Goal: Browse casually: Explore the website without a specific task or goal

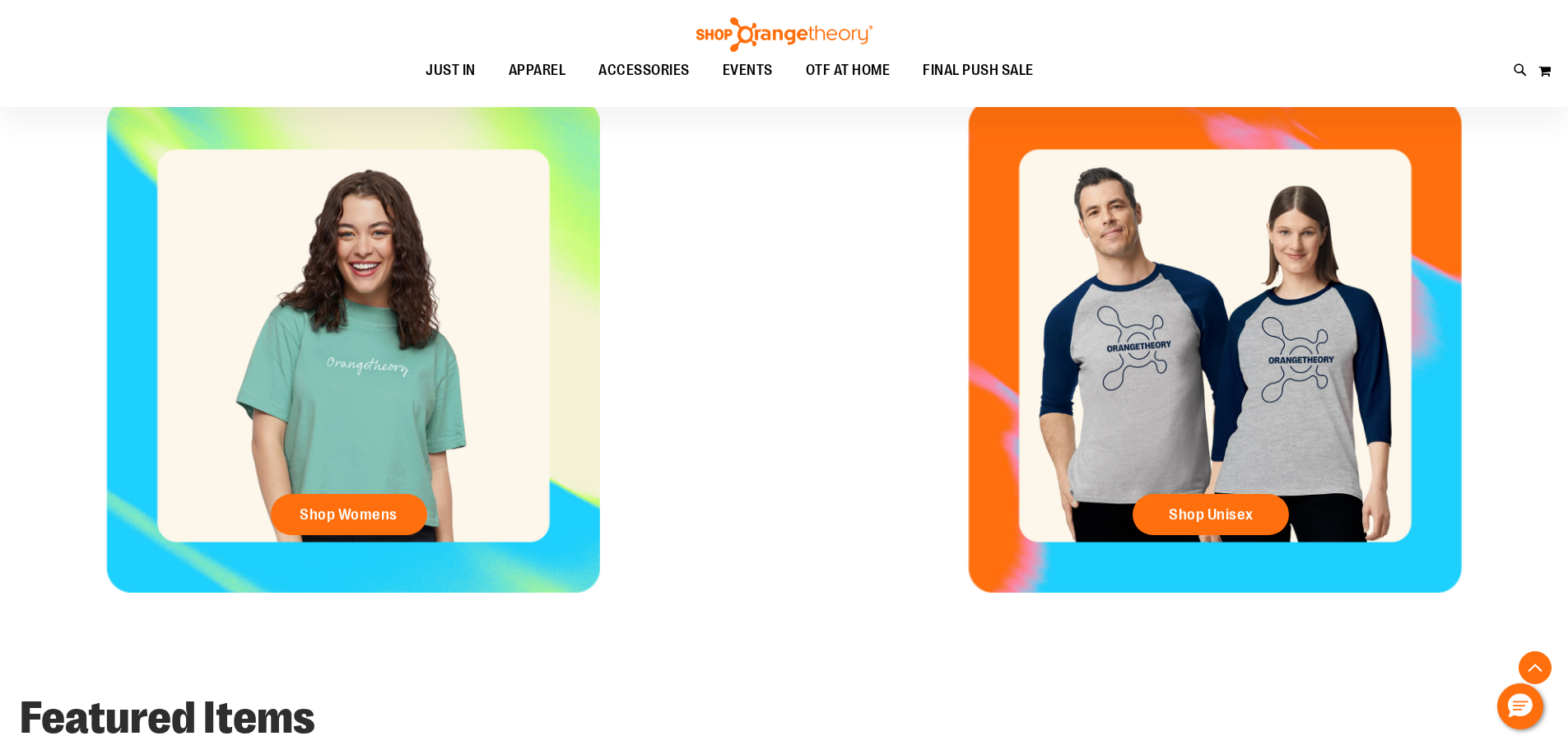
scroll to position [822, 0]
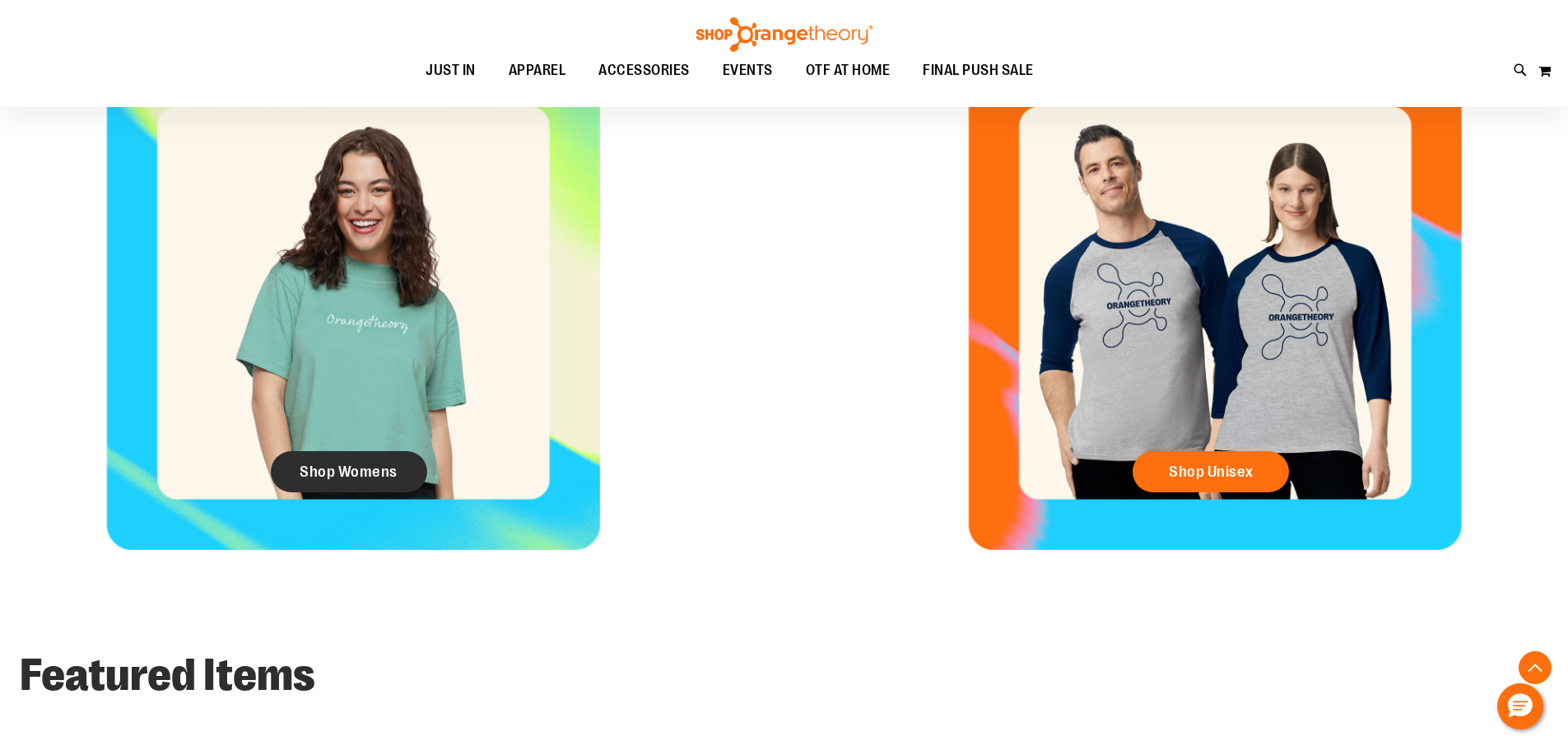
click at [378, 459] on link "Shop Womens" at bounding box center [349, 471] width 157 height 41
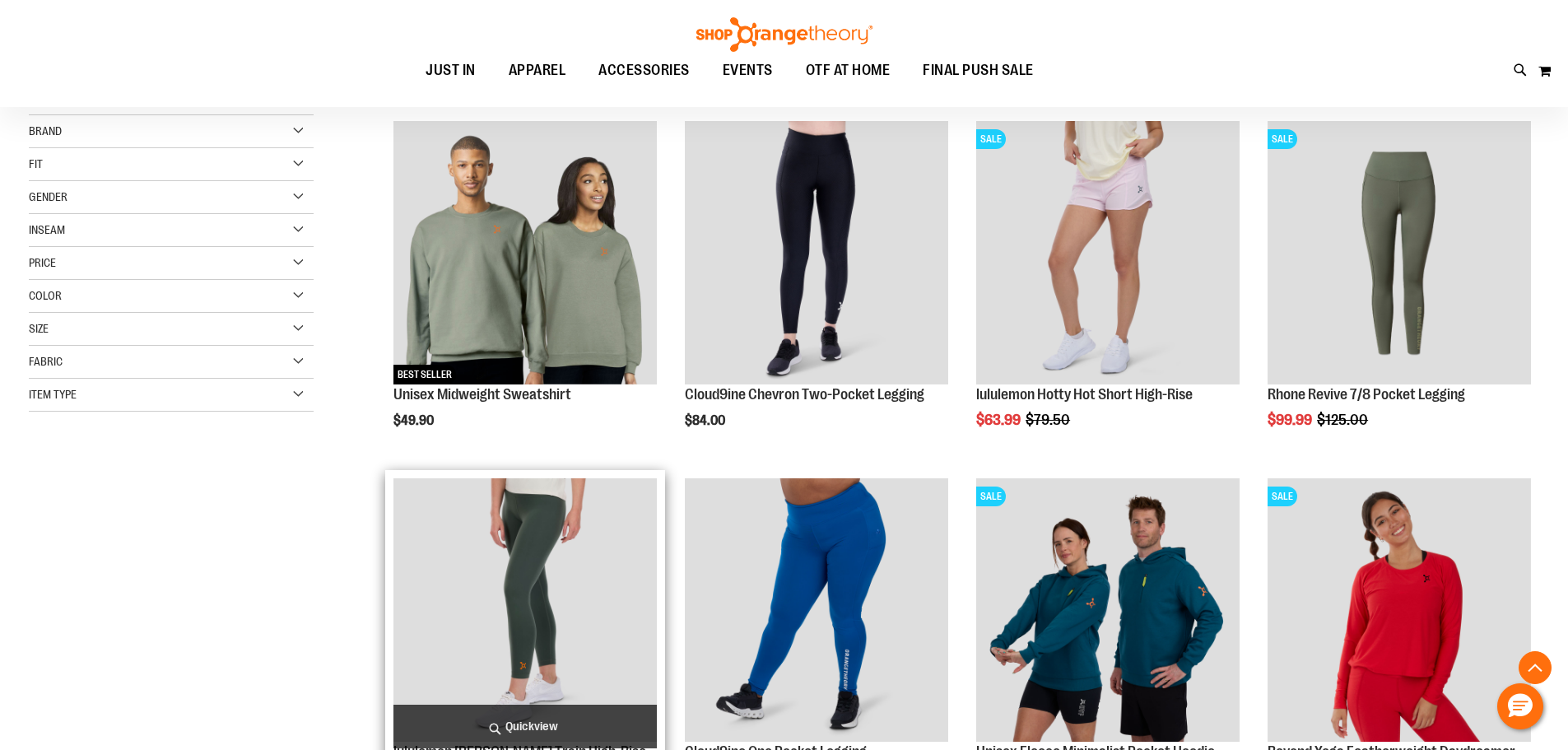
scroll to position [164, 0]
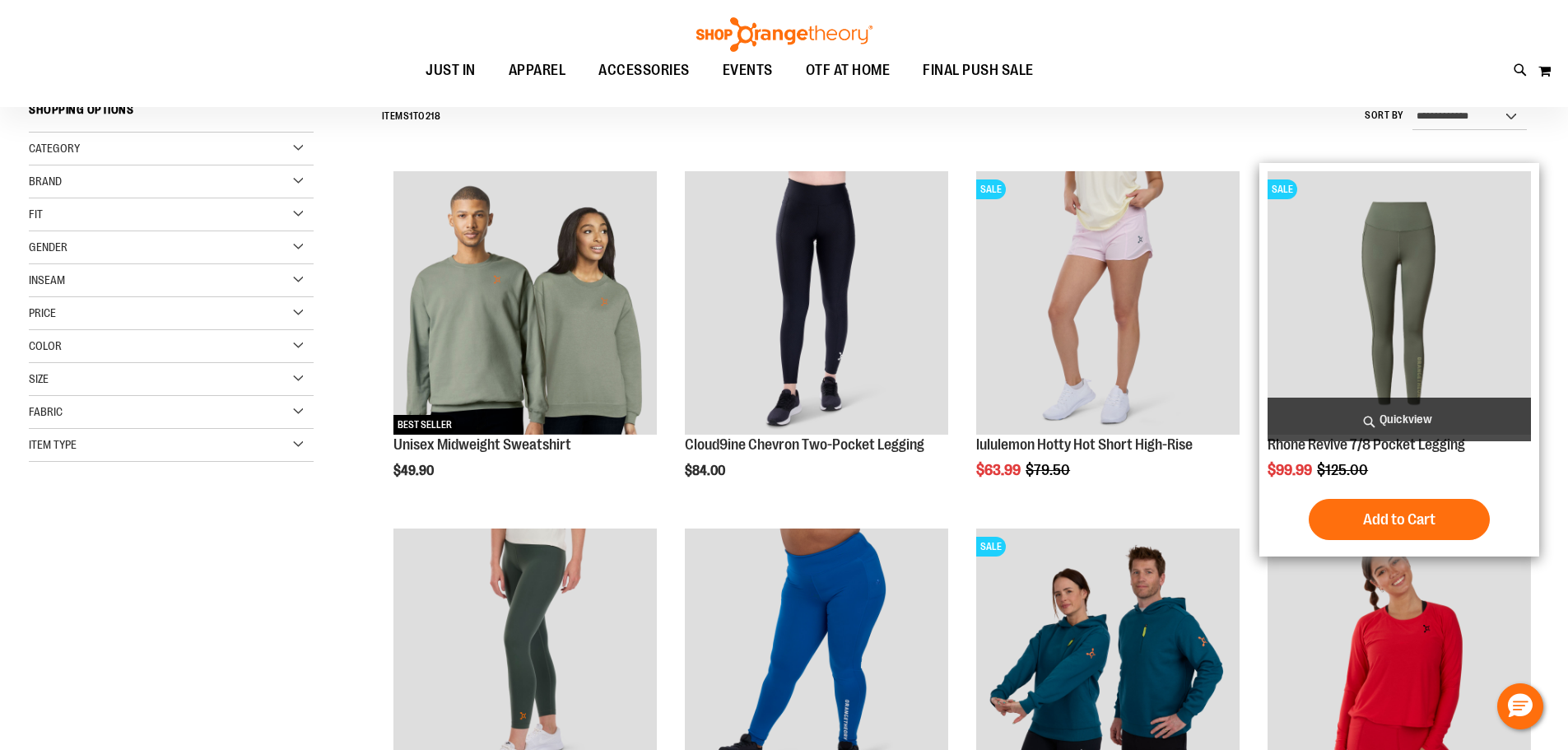
click at [1335, 307] on img "product" at bounding box center [1399, 303] width 263 height 263
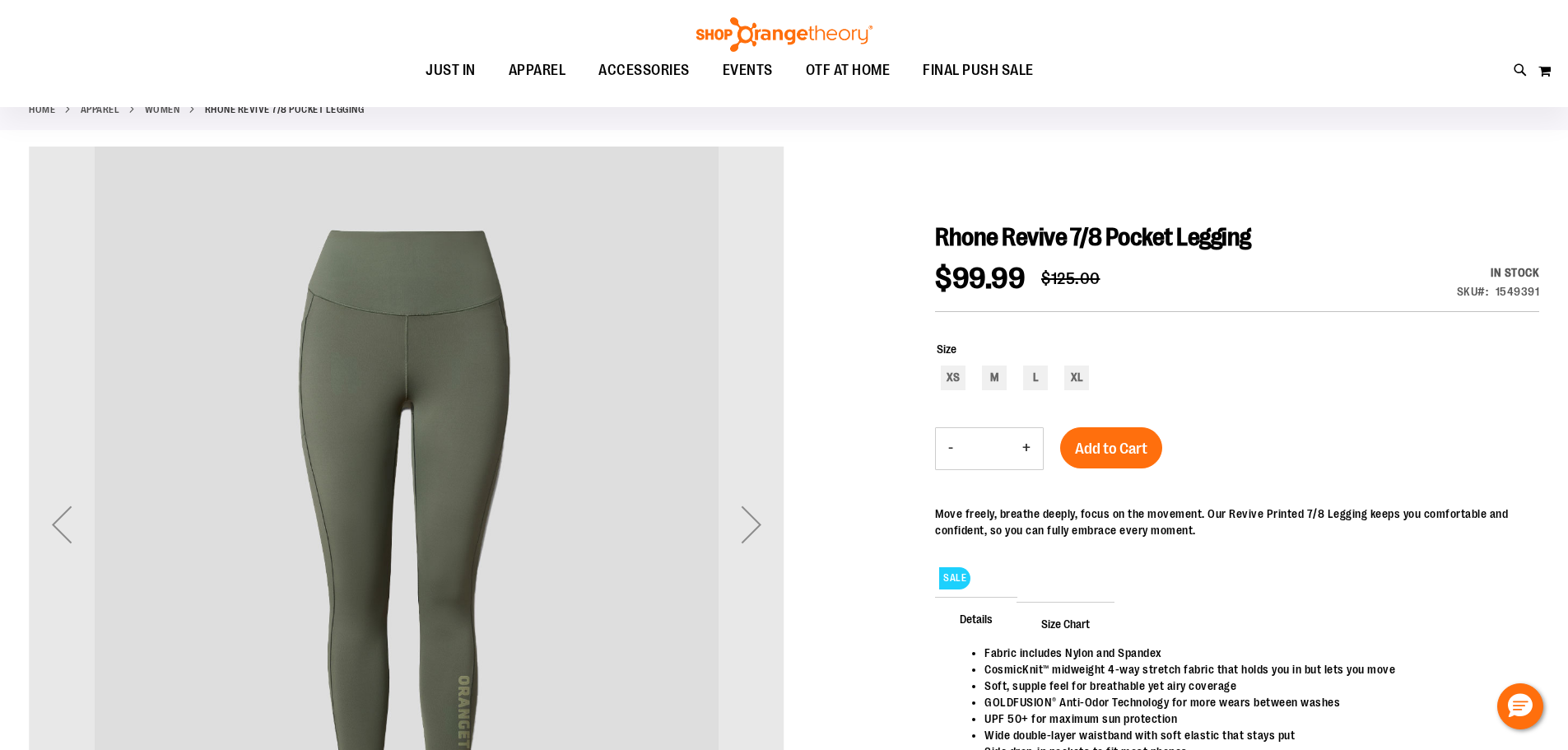
scroll to position [164, 0]
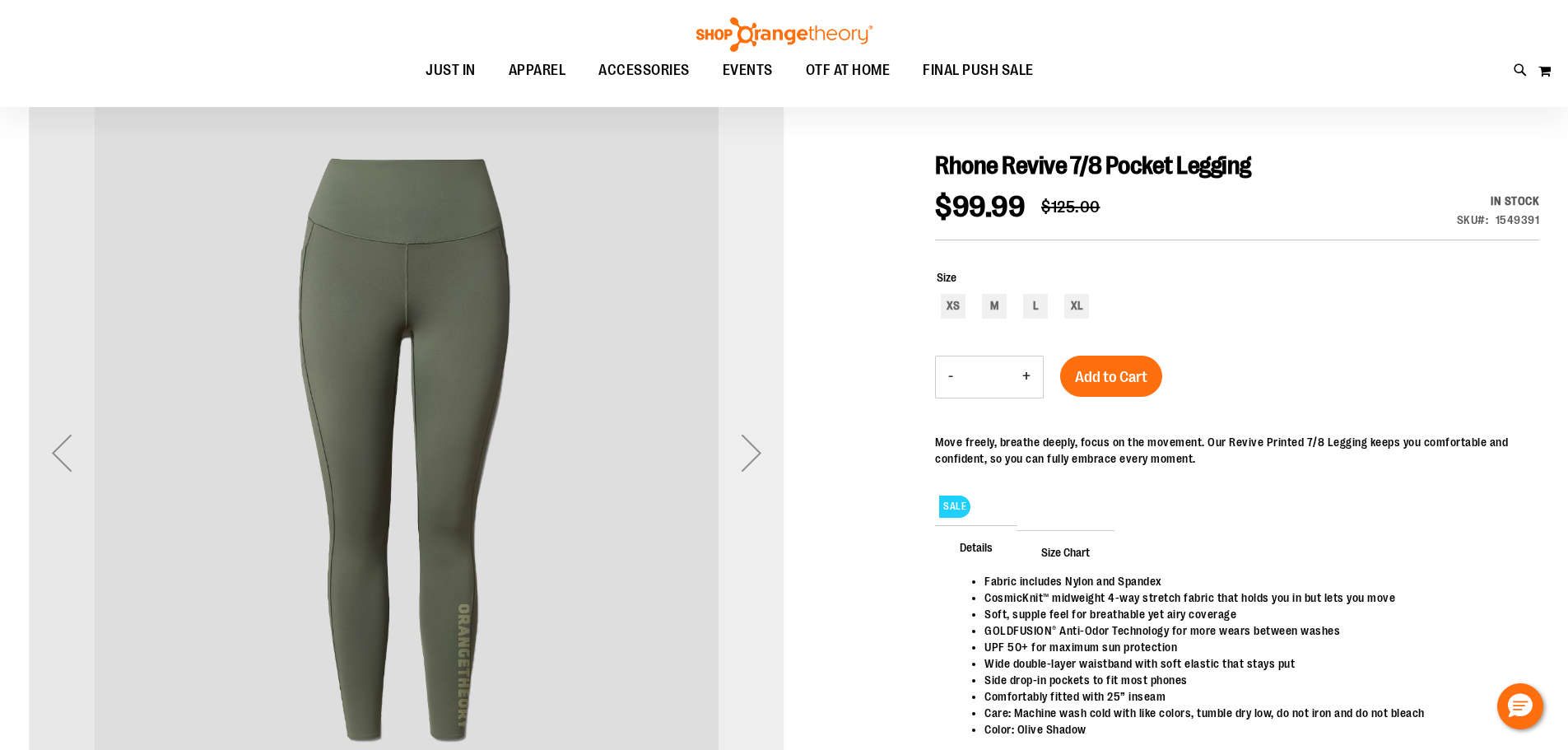
click at [755, 442] on div "Next" at bounding box center [751, 453] width 66 height 66
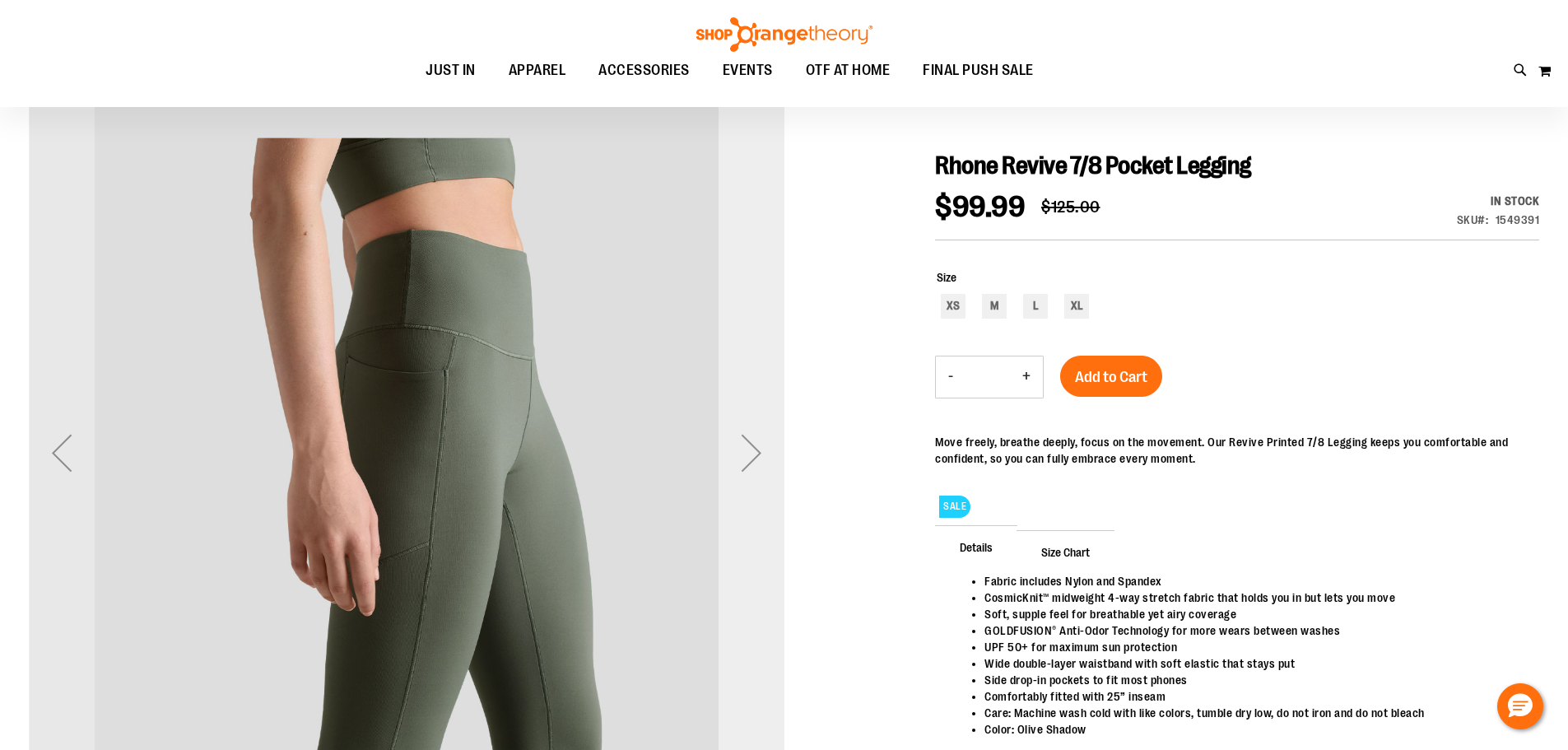
click at [755, 442] on div "Next" at bounding box center [751, 453] width 66 height 66
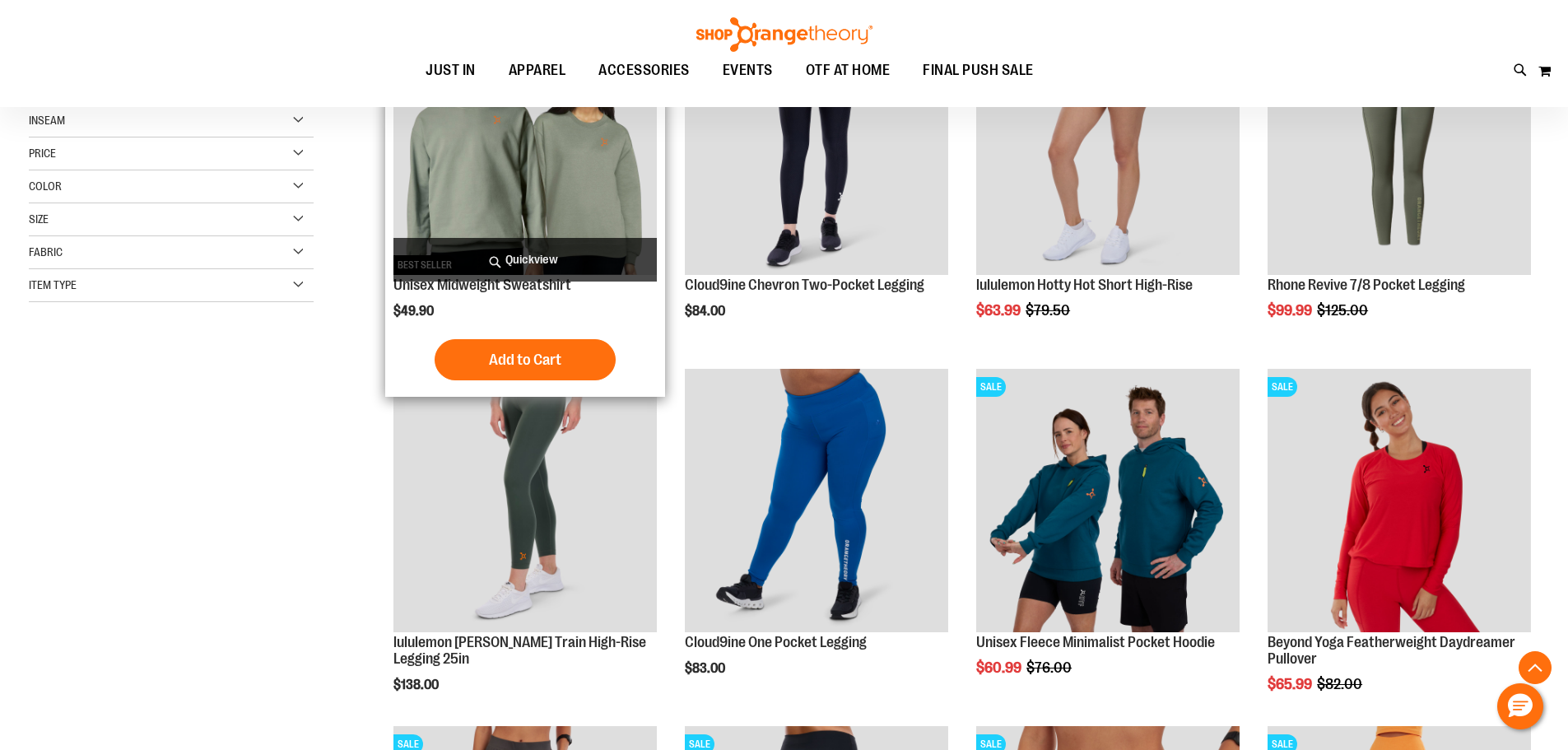
scroll to position [242, 0]
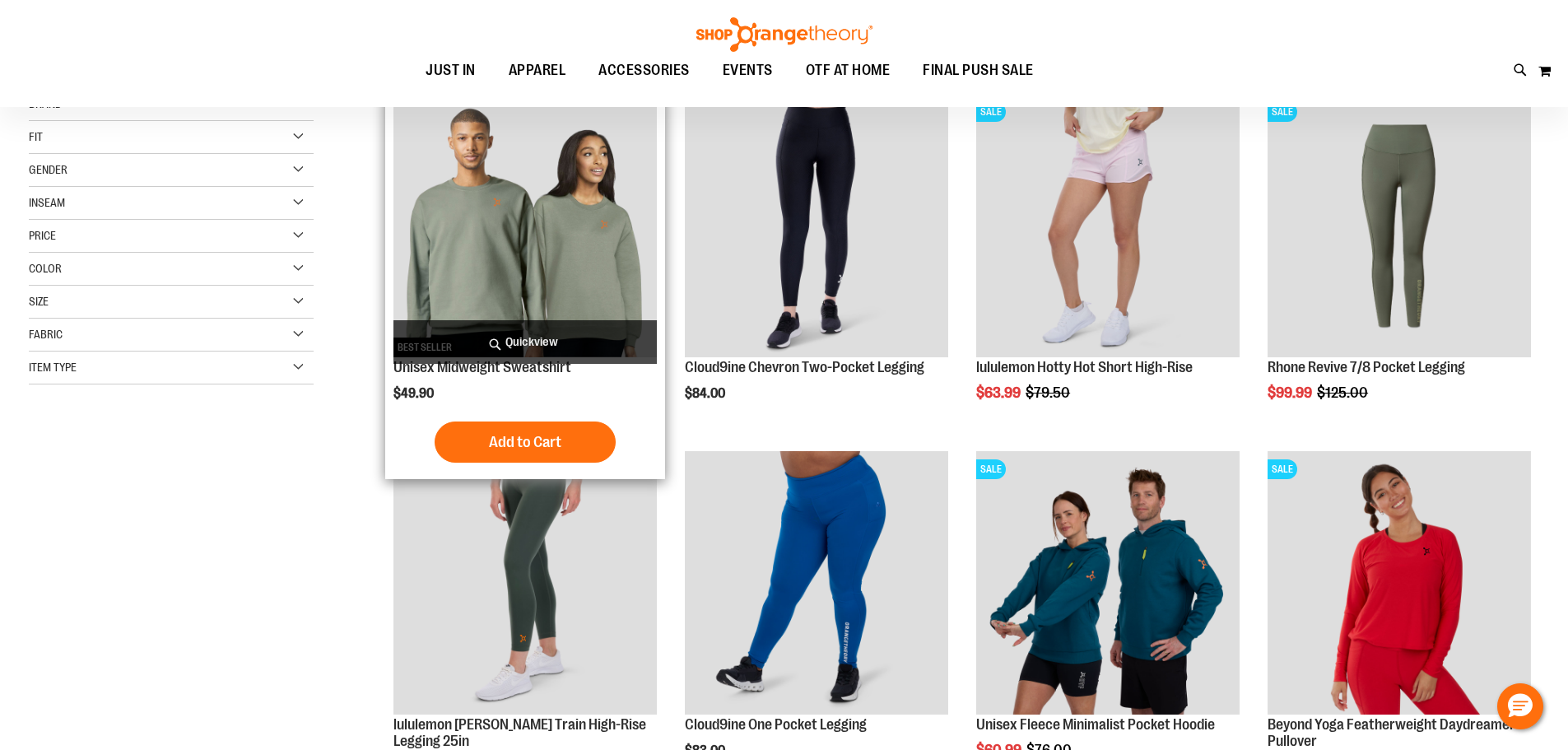
click at [544, 237] on img "product" at bounding box center [525, 225] width 263 height 263
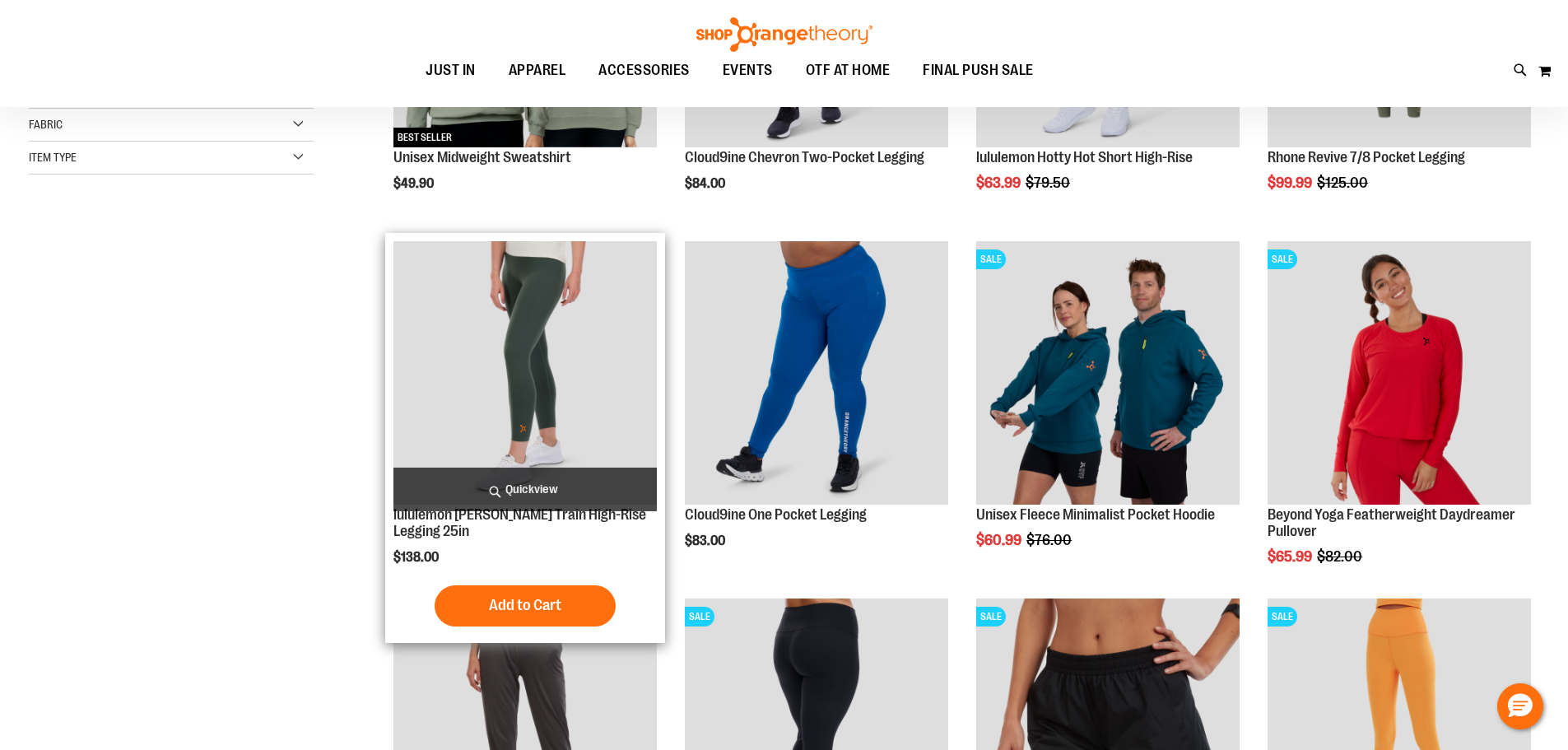
scroll to position [310, 0]
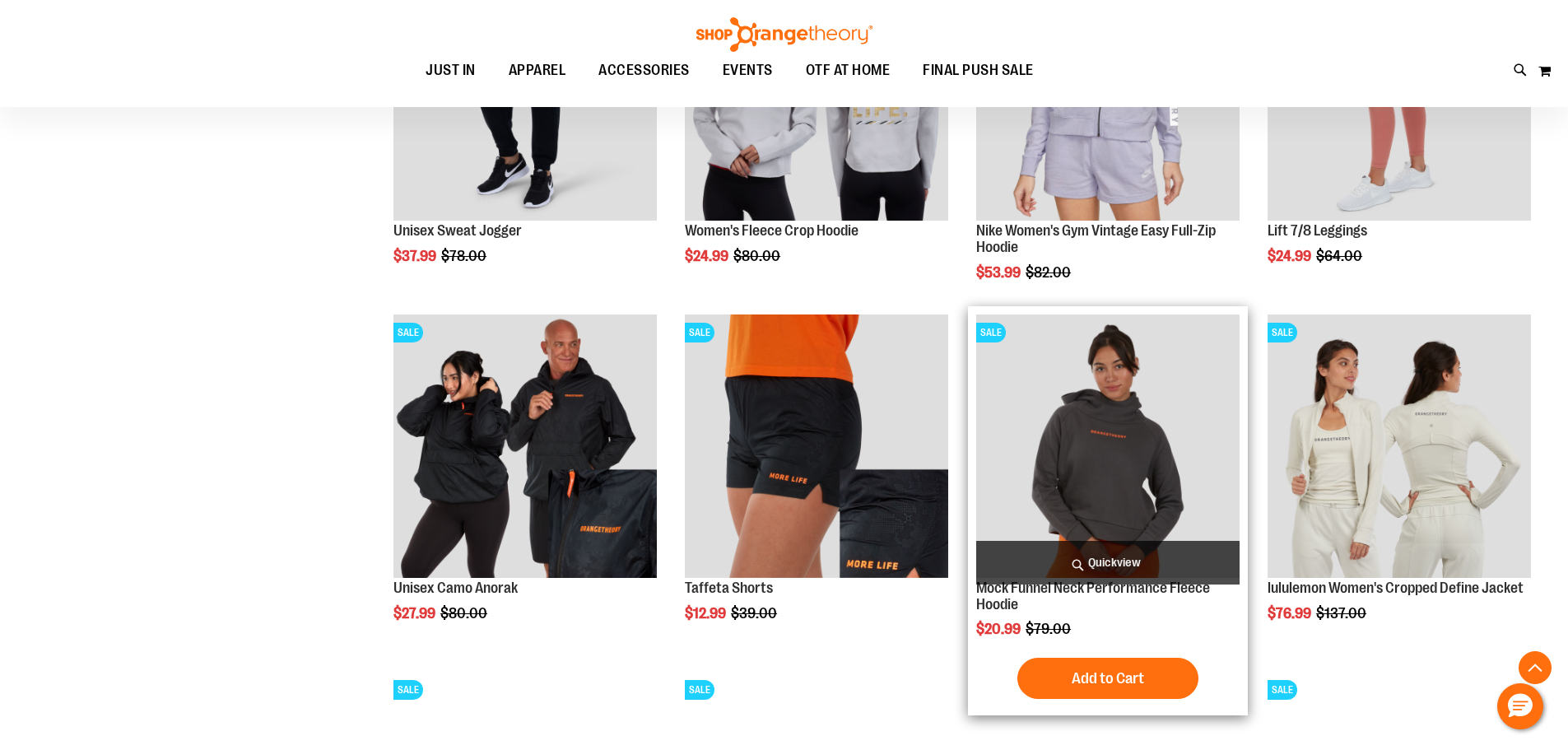
scroll to position [1296, 0]
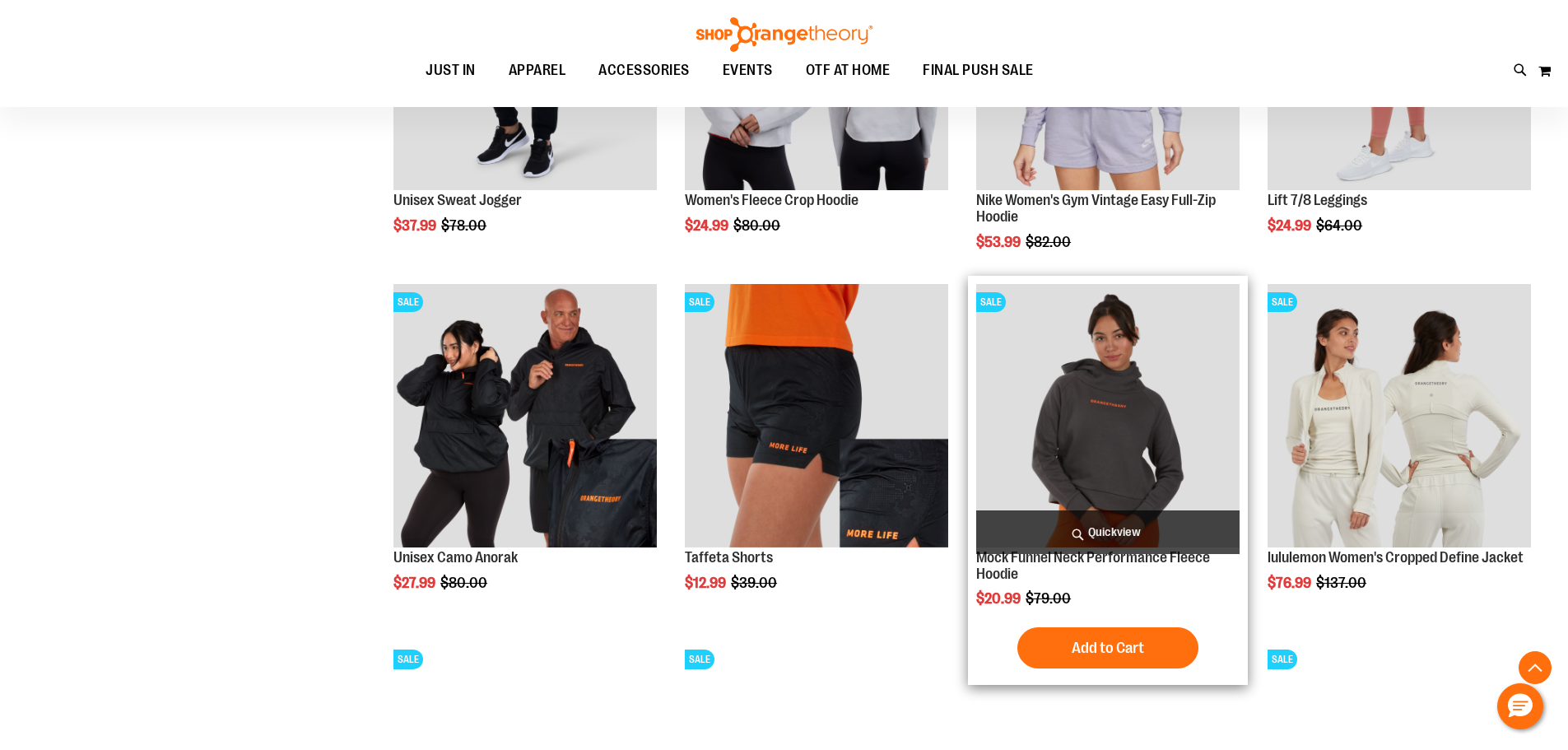
click at [1100, 414] on img "product" at bounding box center [1108, 415] width 263 height 263
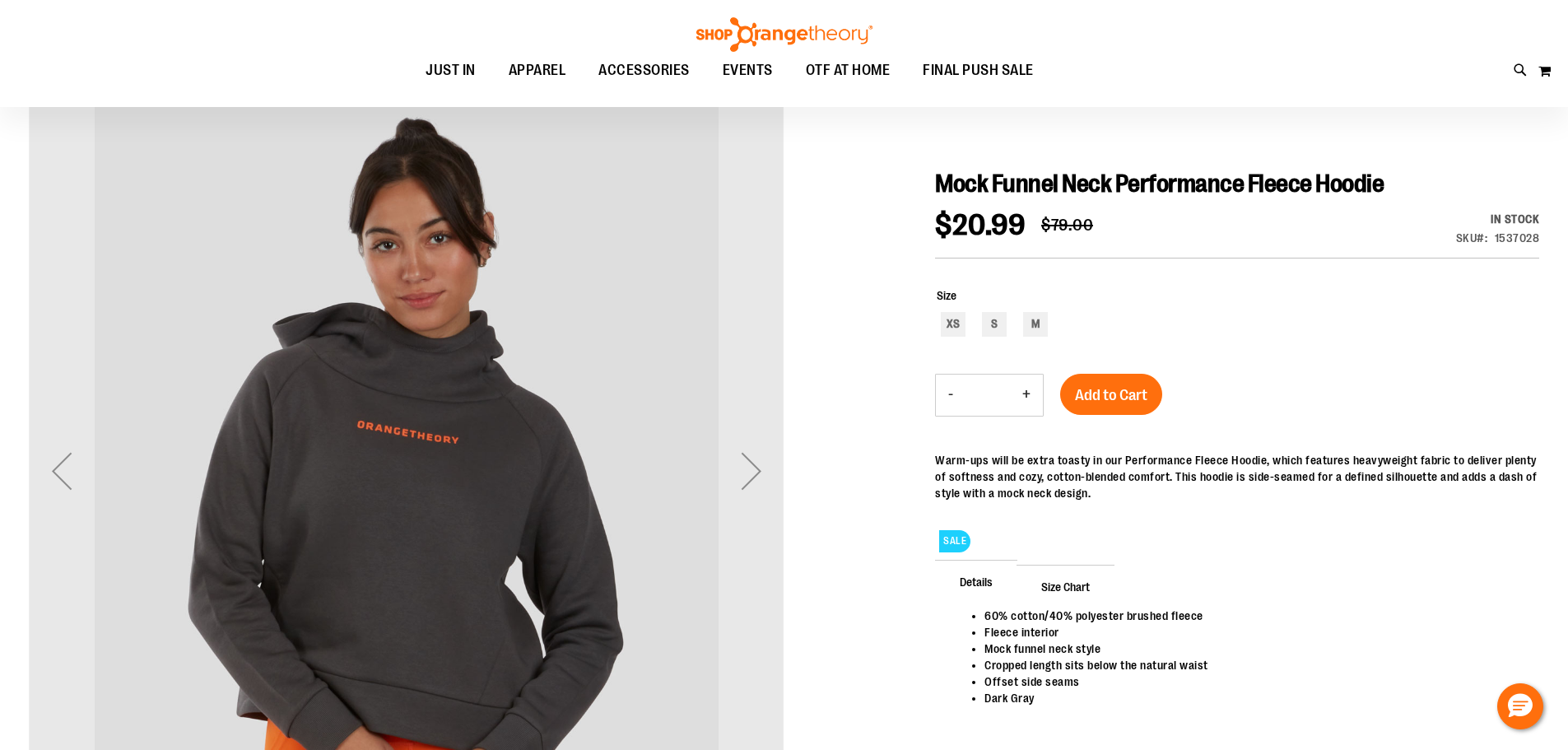
scroll to position [164, 0]
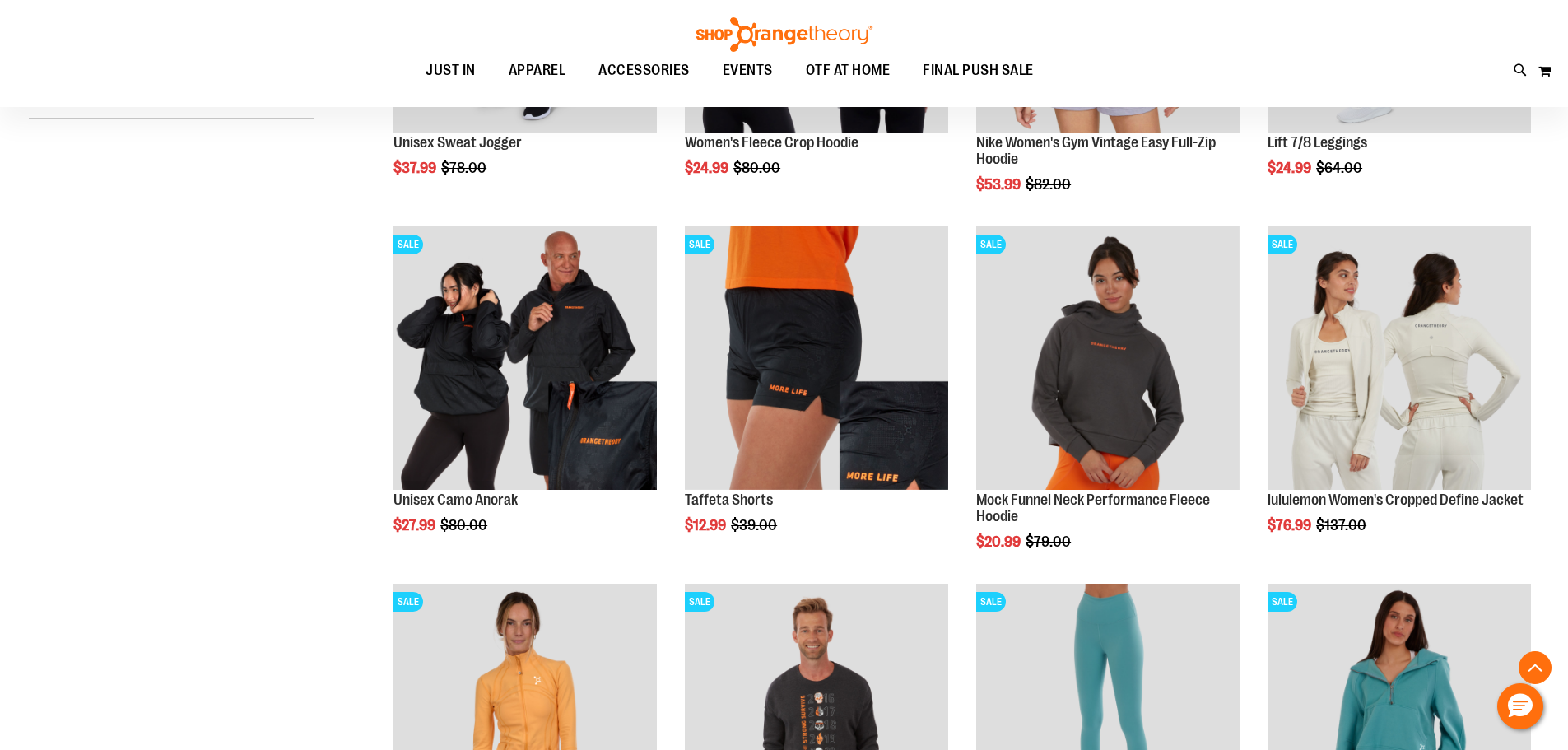
scroll to position [328, 0]
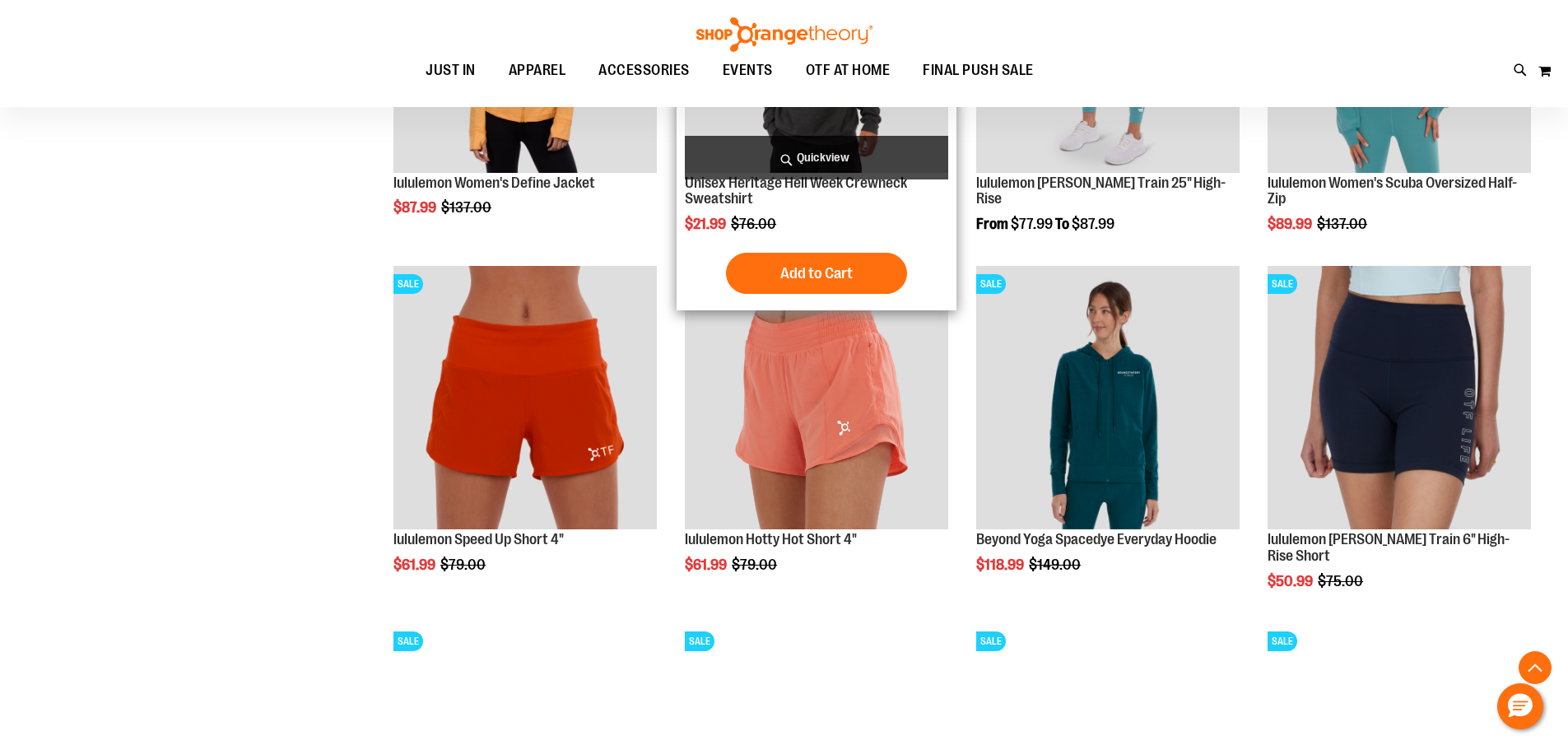
scroll to position [1151, 0]
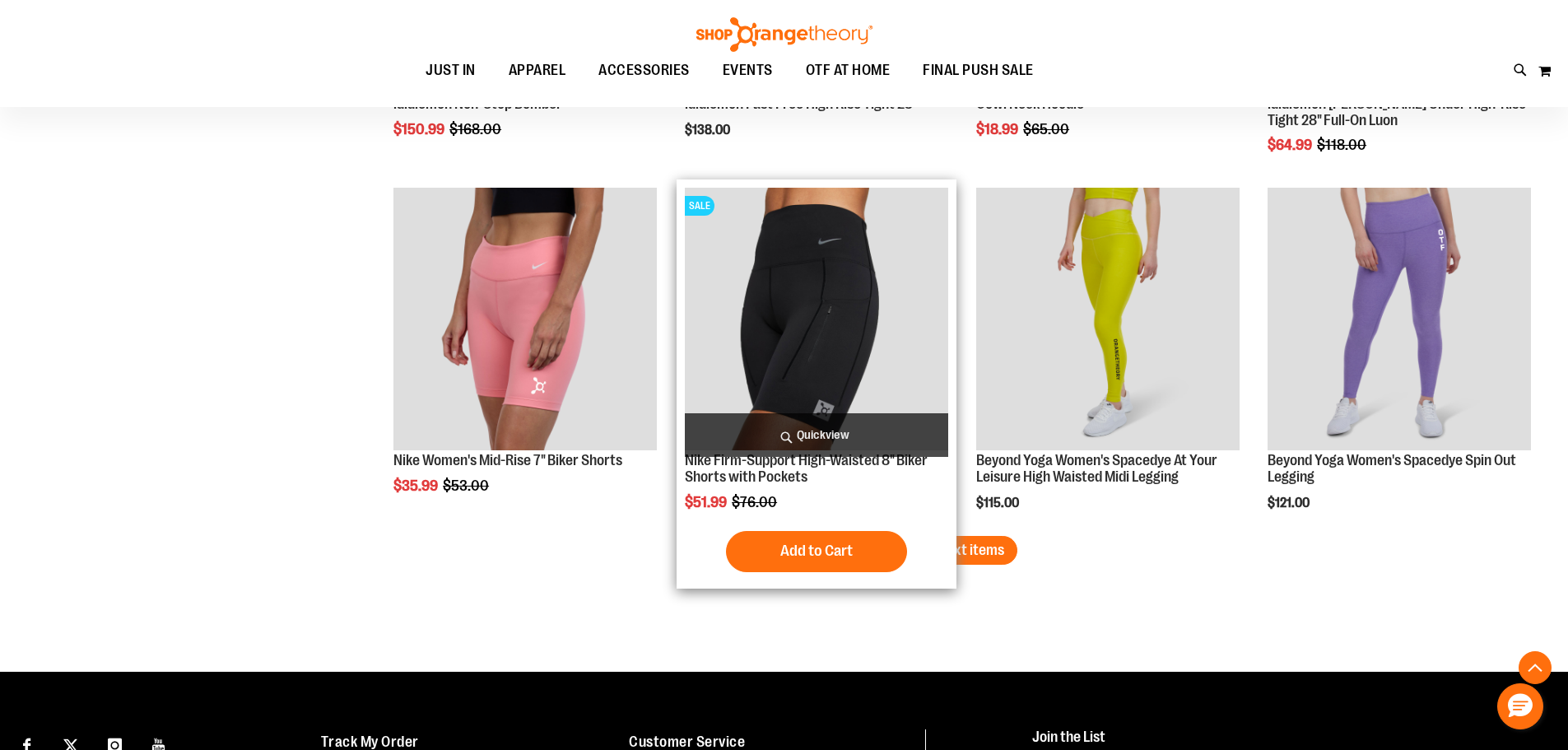
scroll to position [2879, 0]
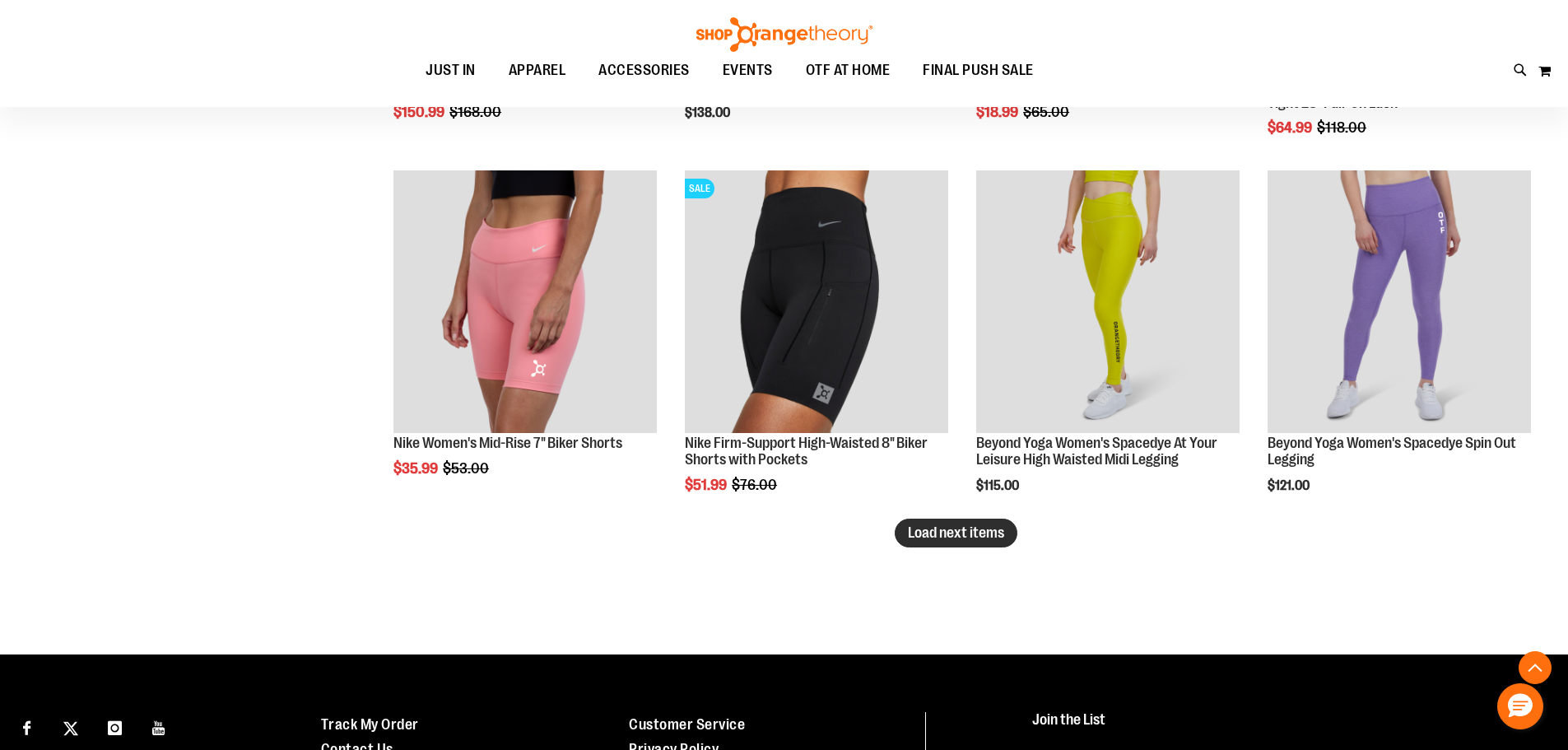
click at [956, 530] on span "Load next items" at bounding box center [956, 532] width 96 height 17
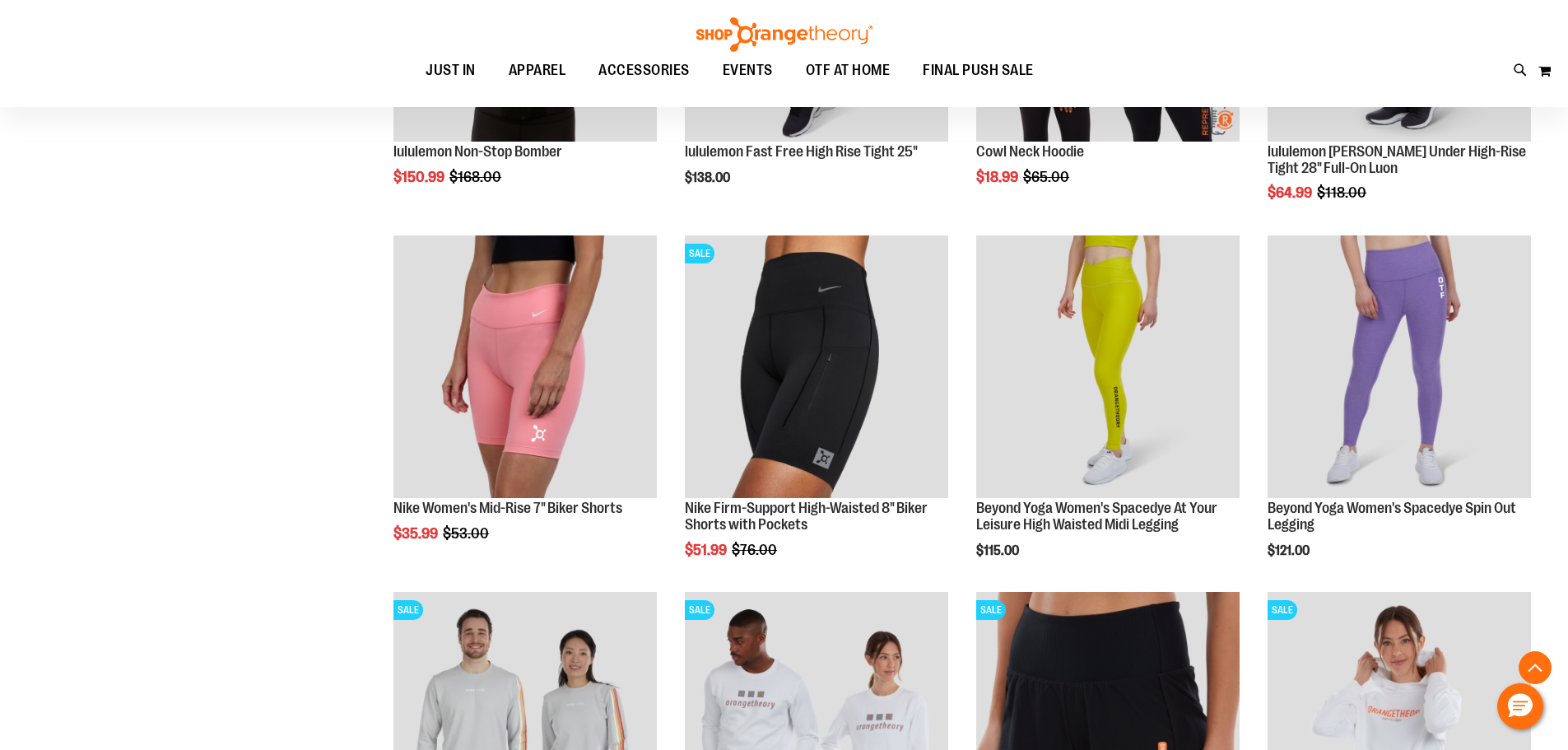
scroll to position [2796, 0]
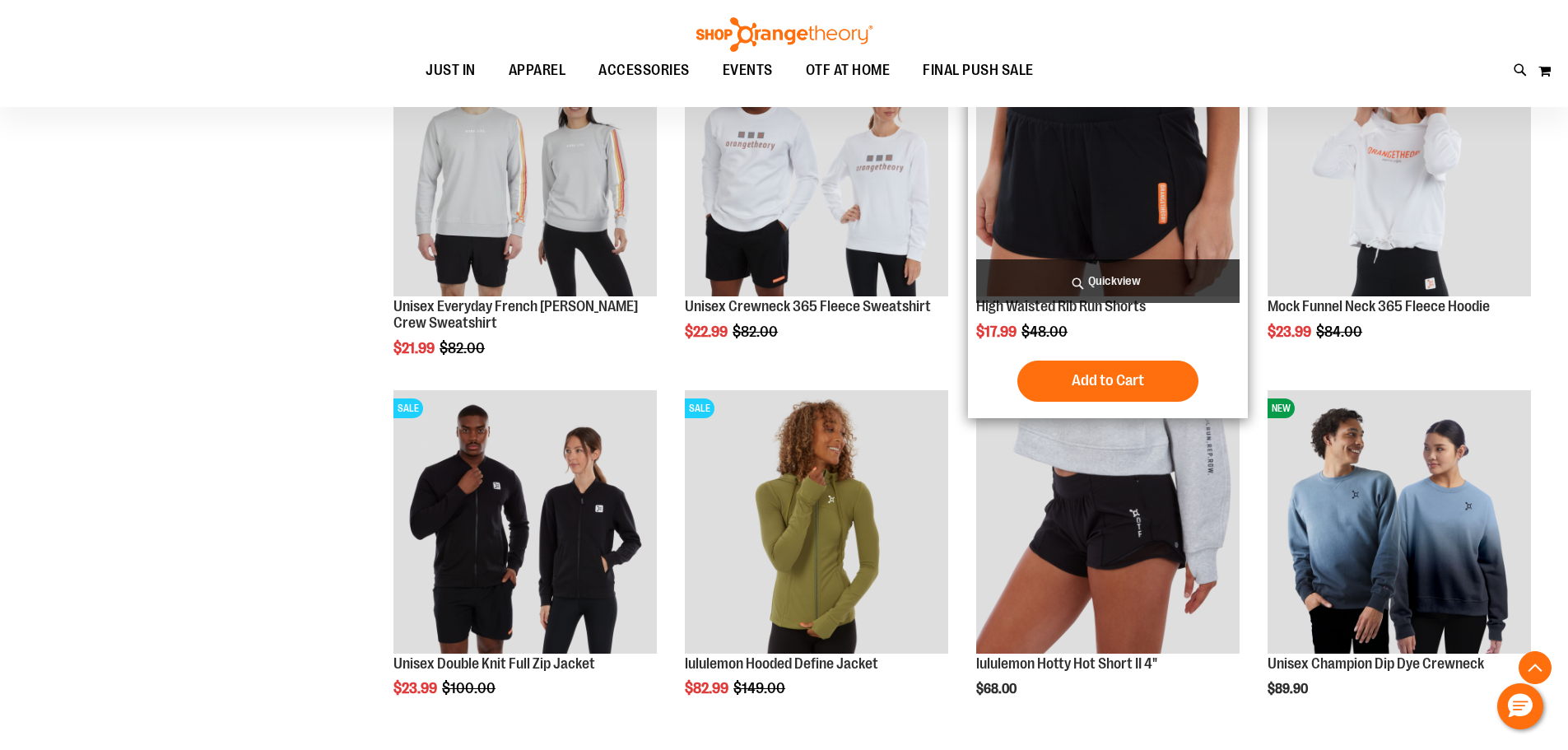
scroll to position [3949, 0]
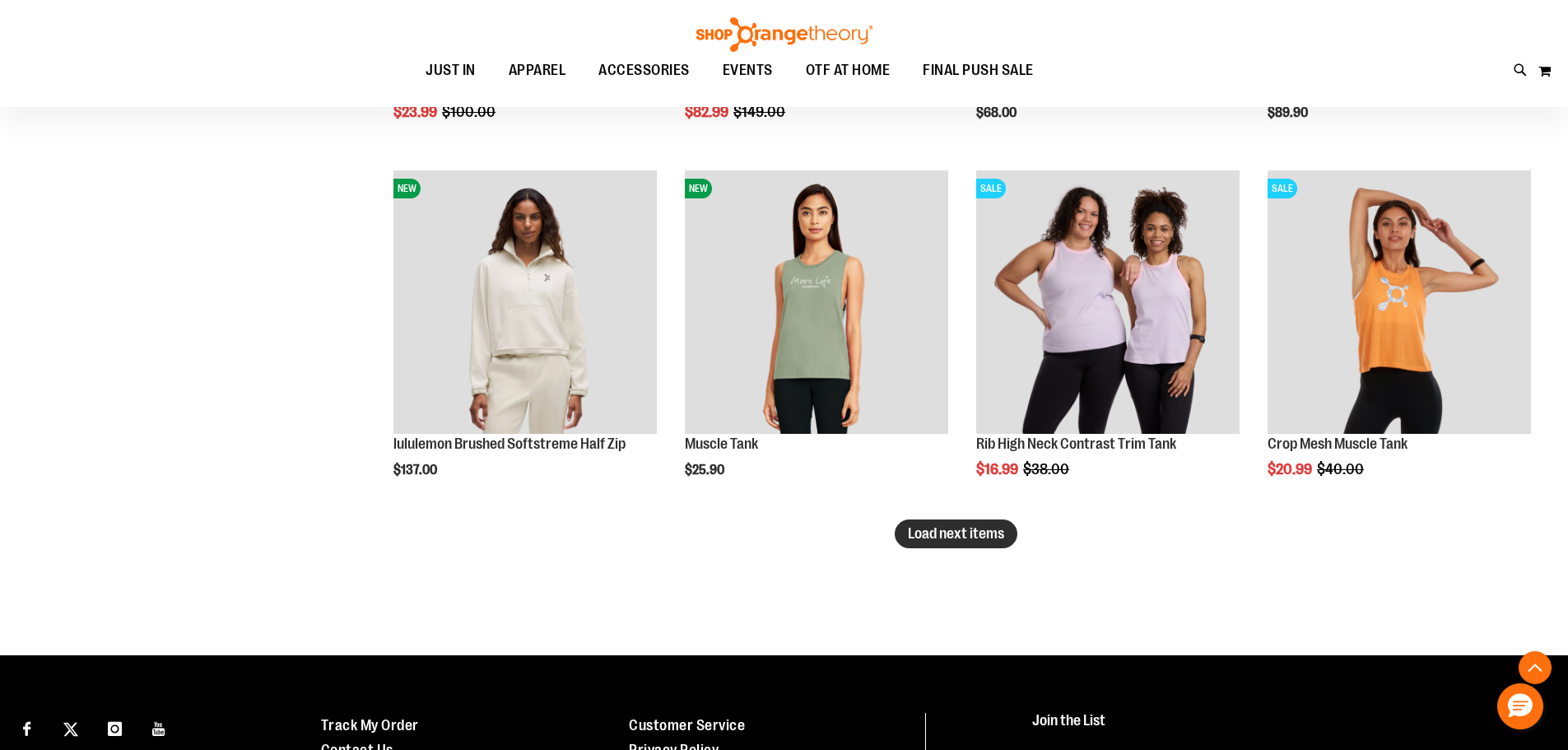
click at [937, 532] on span "Load next items" at bounding box center [956, 533] width 96 height 17
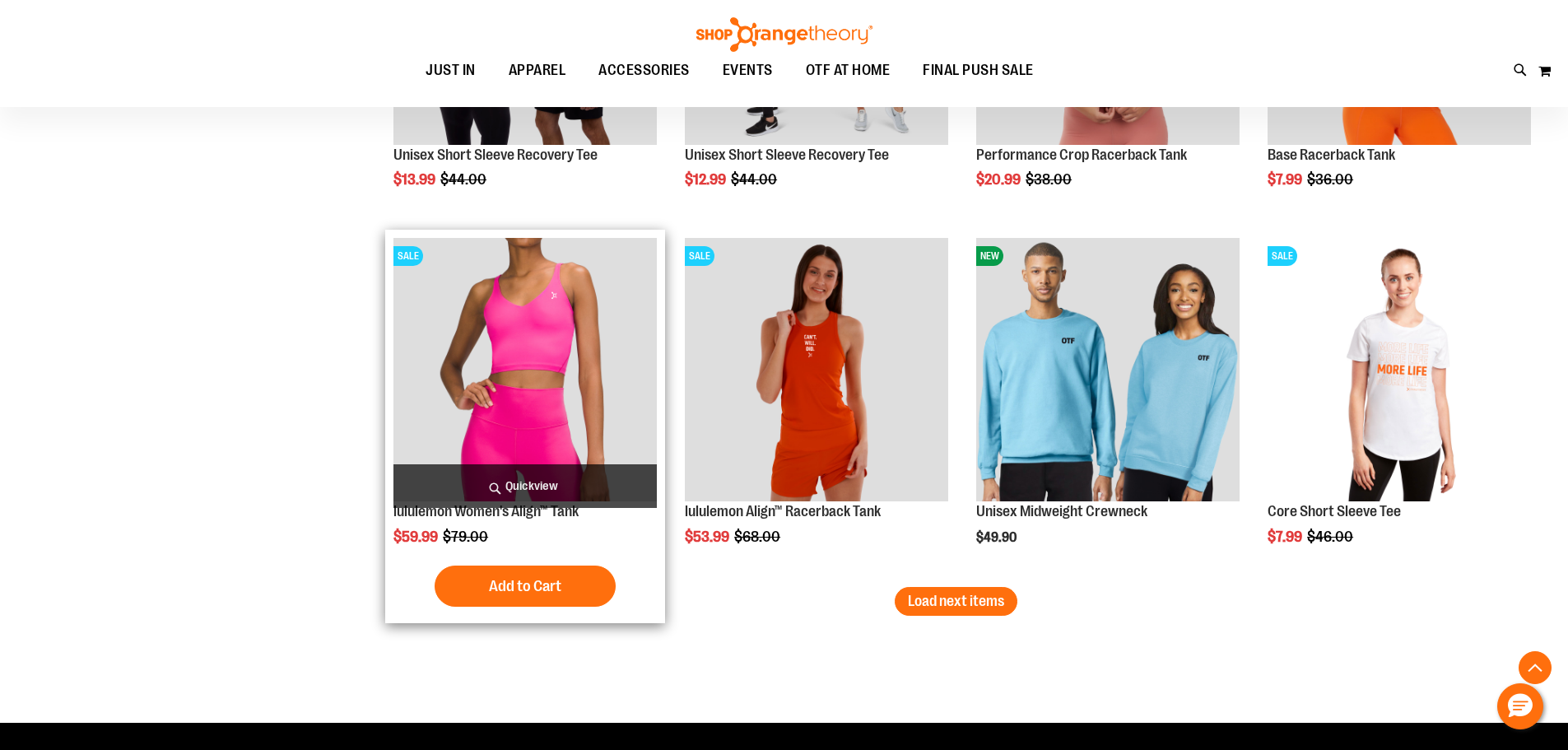
scroll to position [4936, 0]
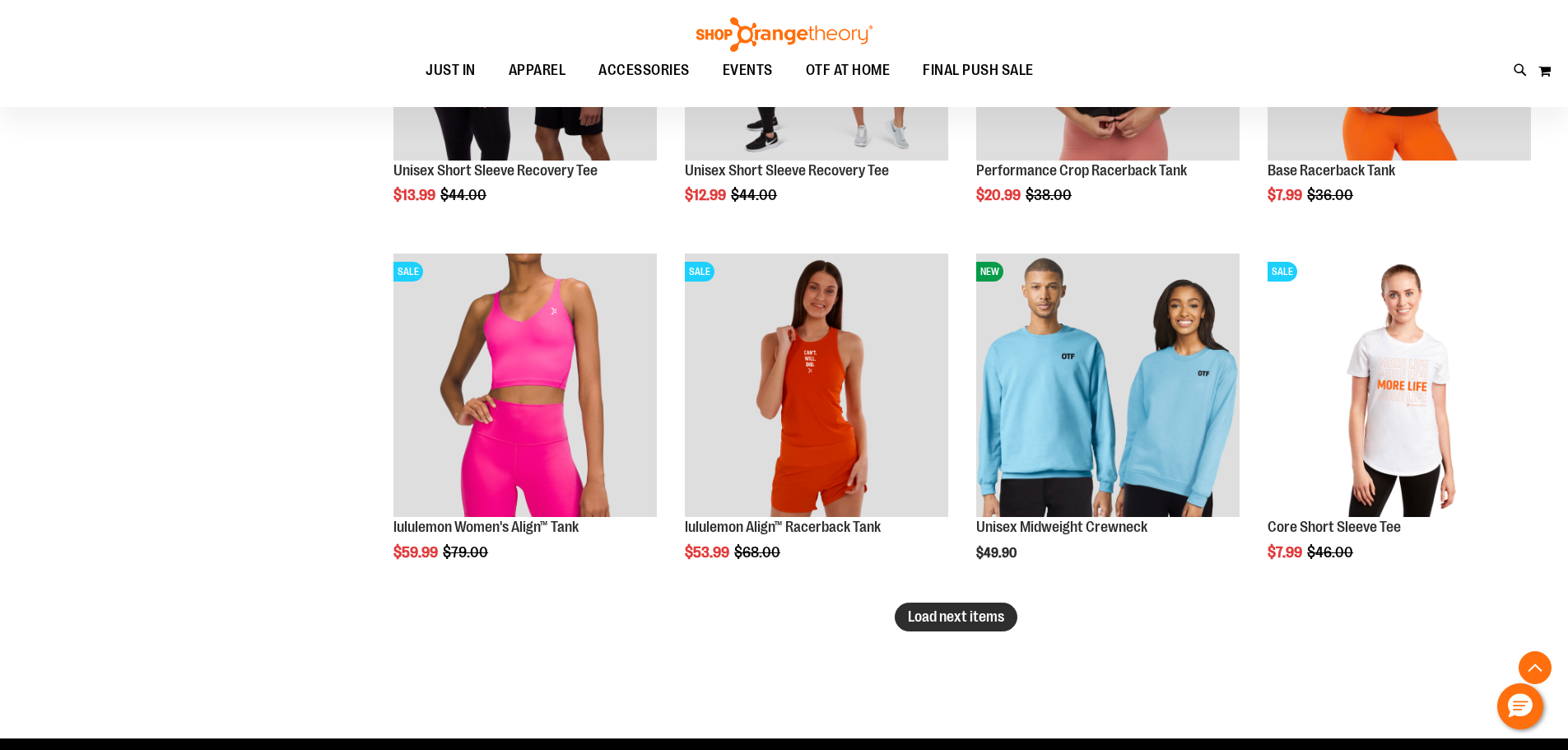
click at [976, 616] on span "Load next items" at bounding box center [956, 616] width 96 height 17
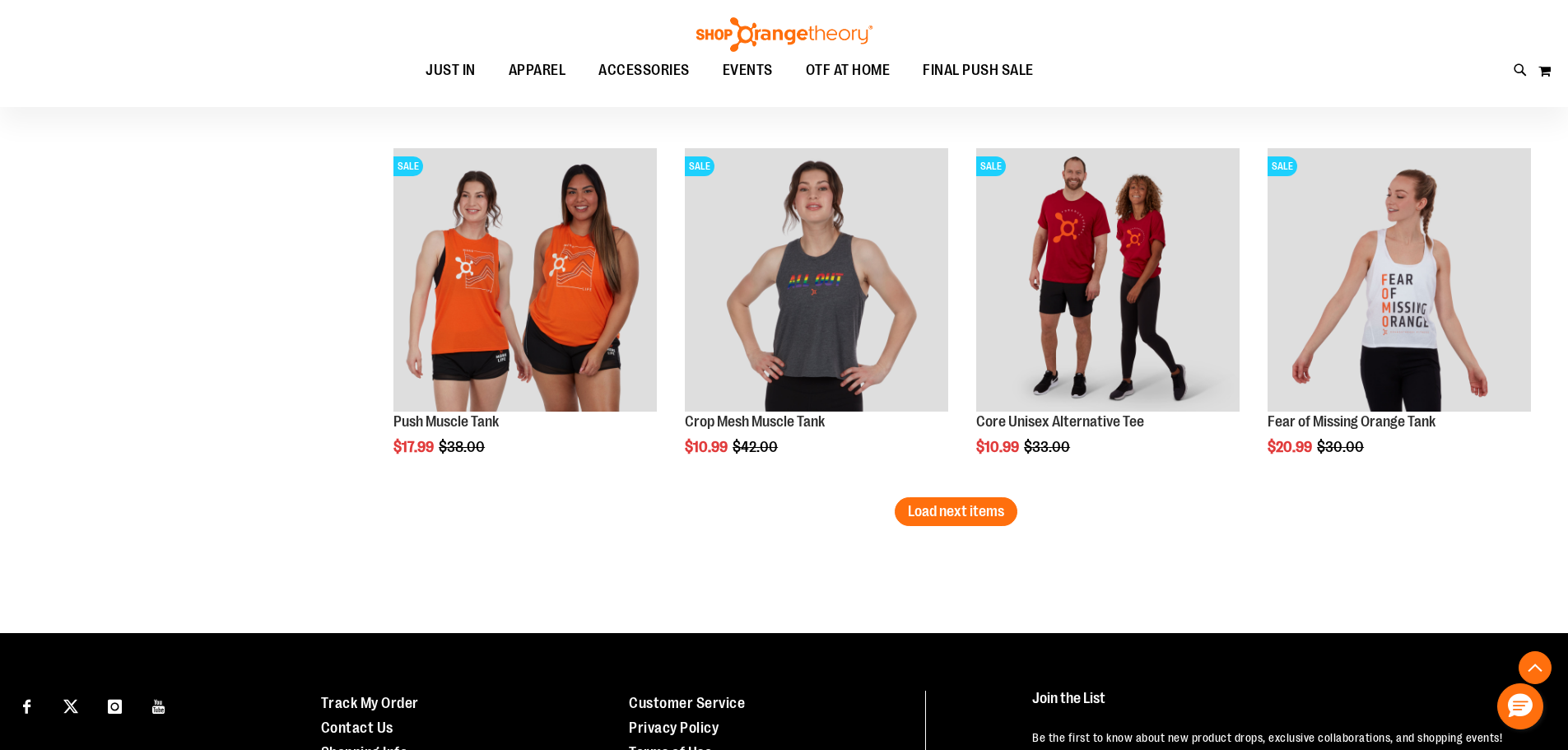
scroll to position [6170, 0]
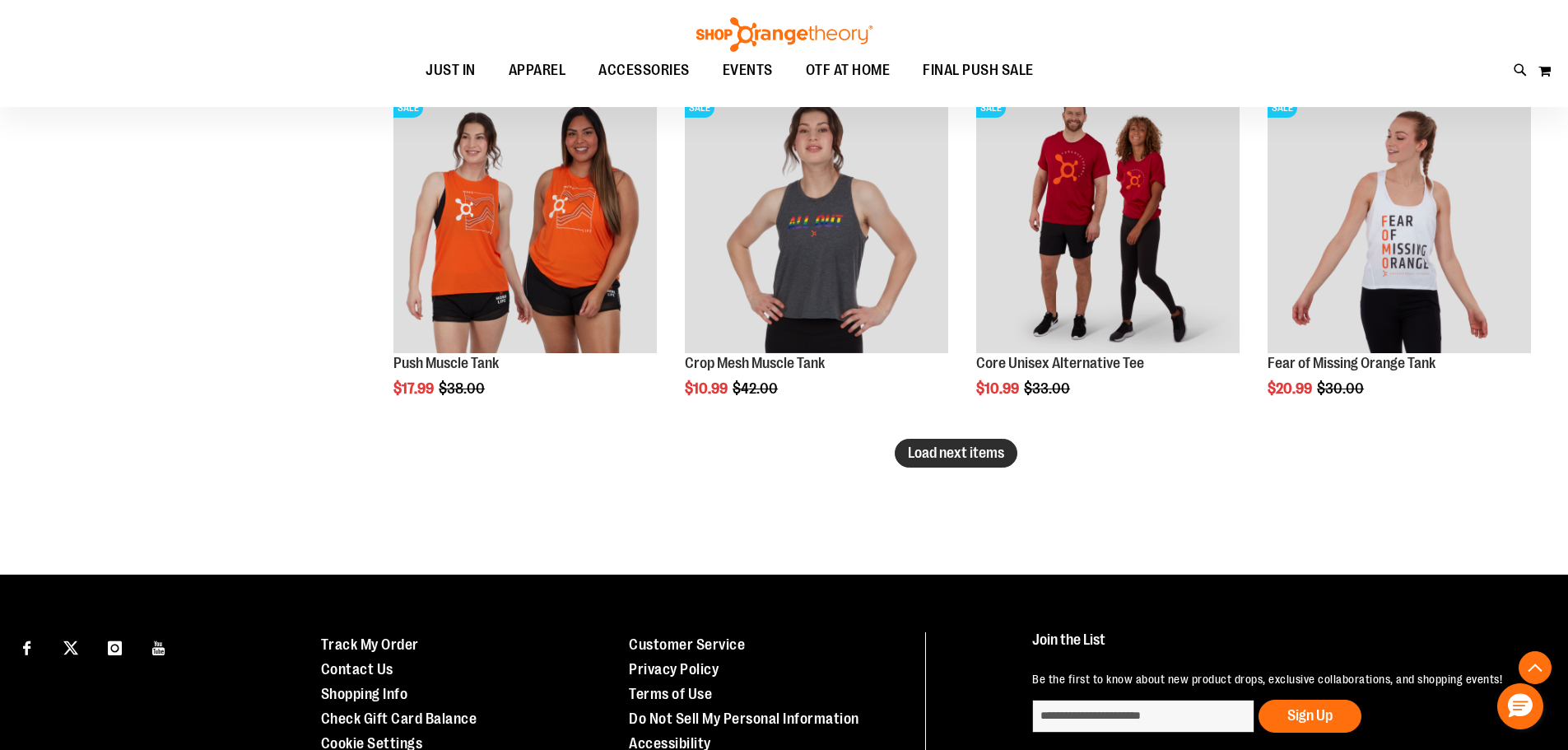
click at [950, 464] on button "Load next items" at bounding box center [956, 453] width 123 height 29
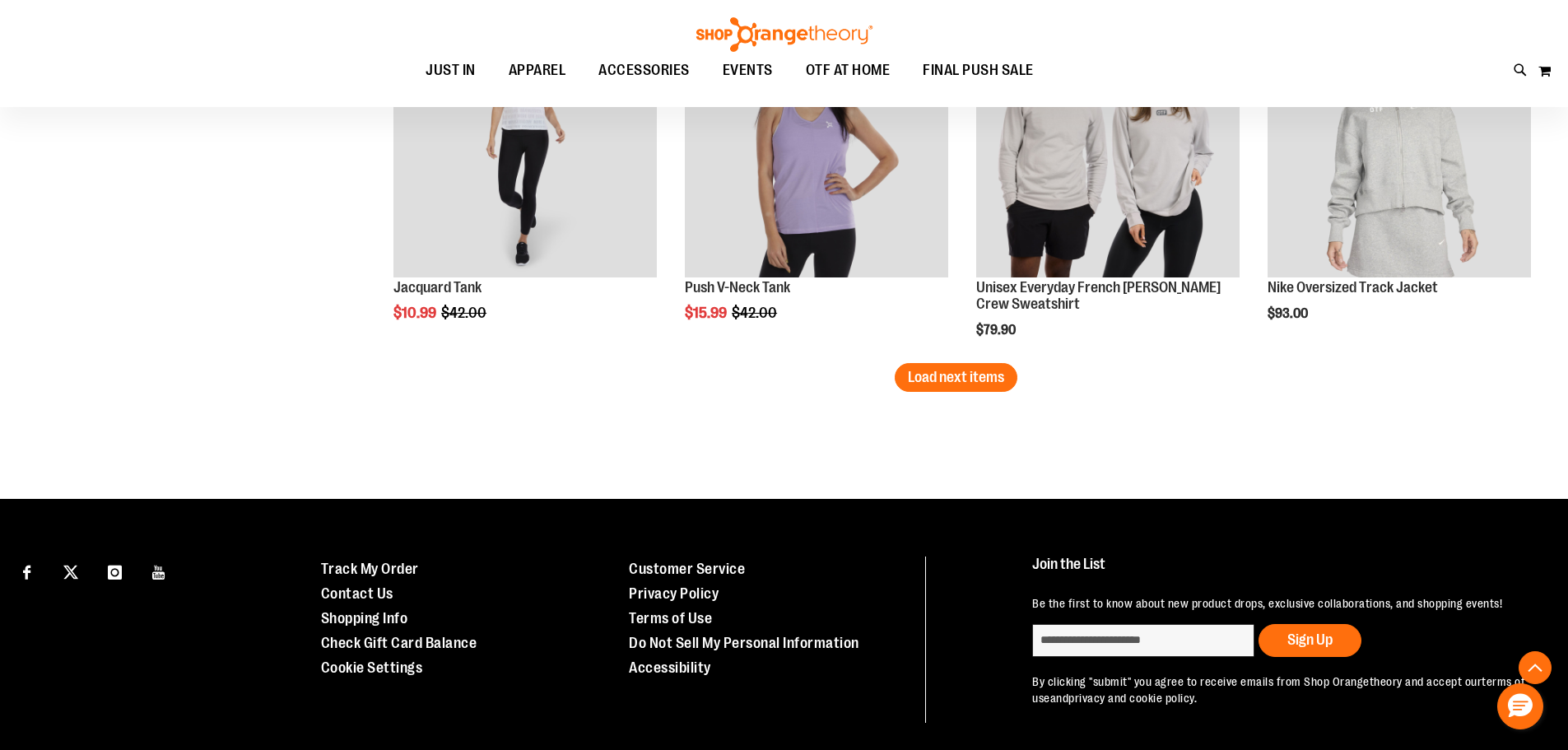
scroll to position [7373, 0]
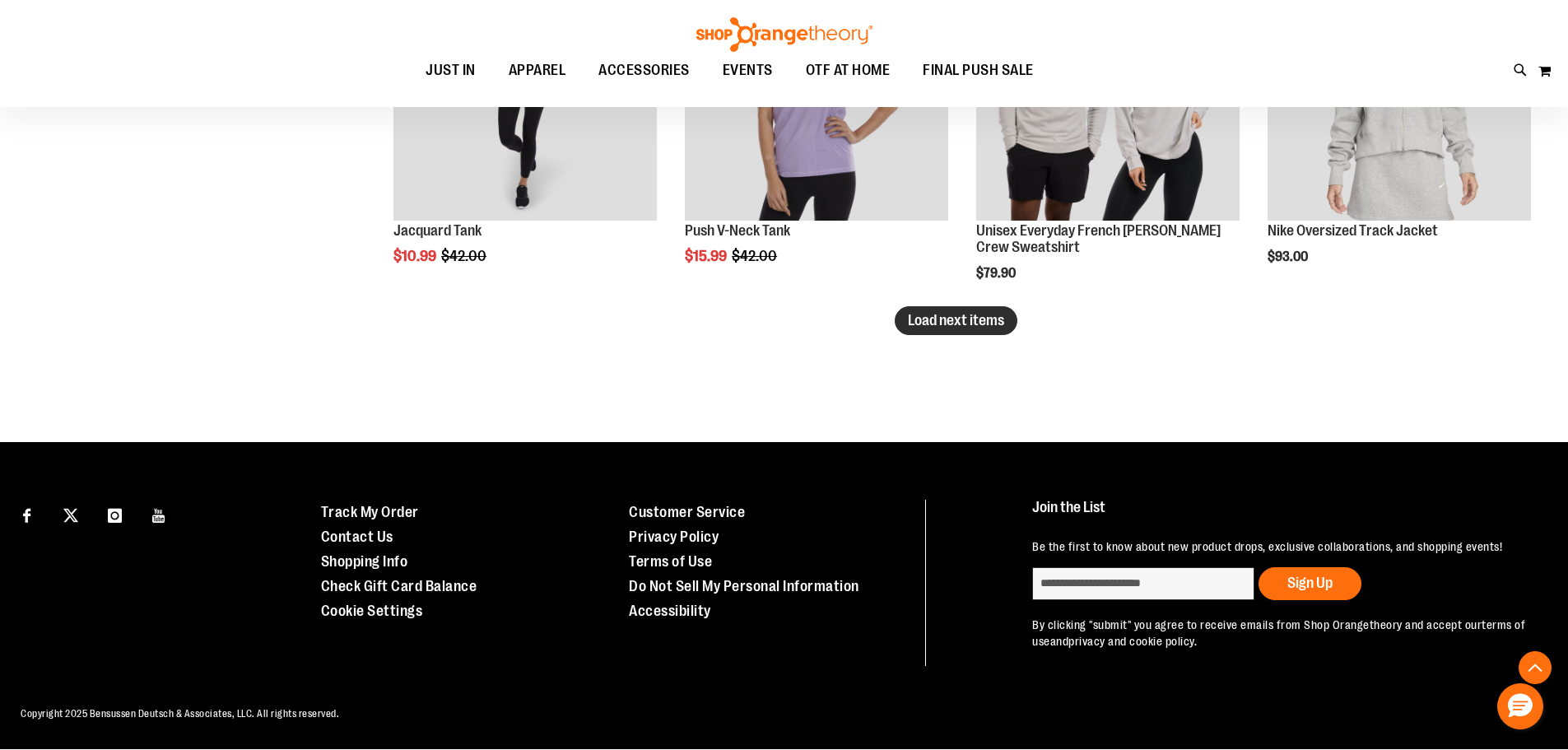
click at [945, 312] on span "Load next items" at bounding box center [956, 319] width 96 height 17
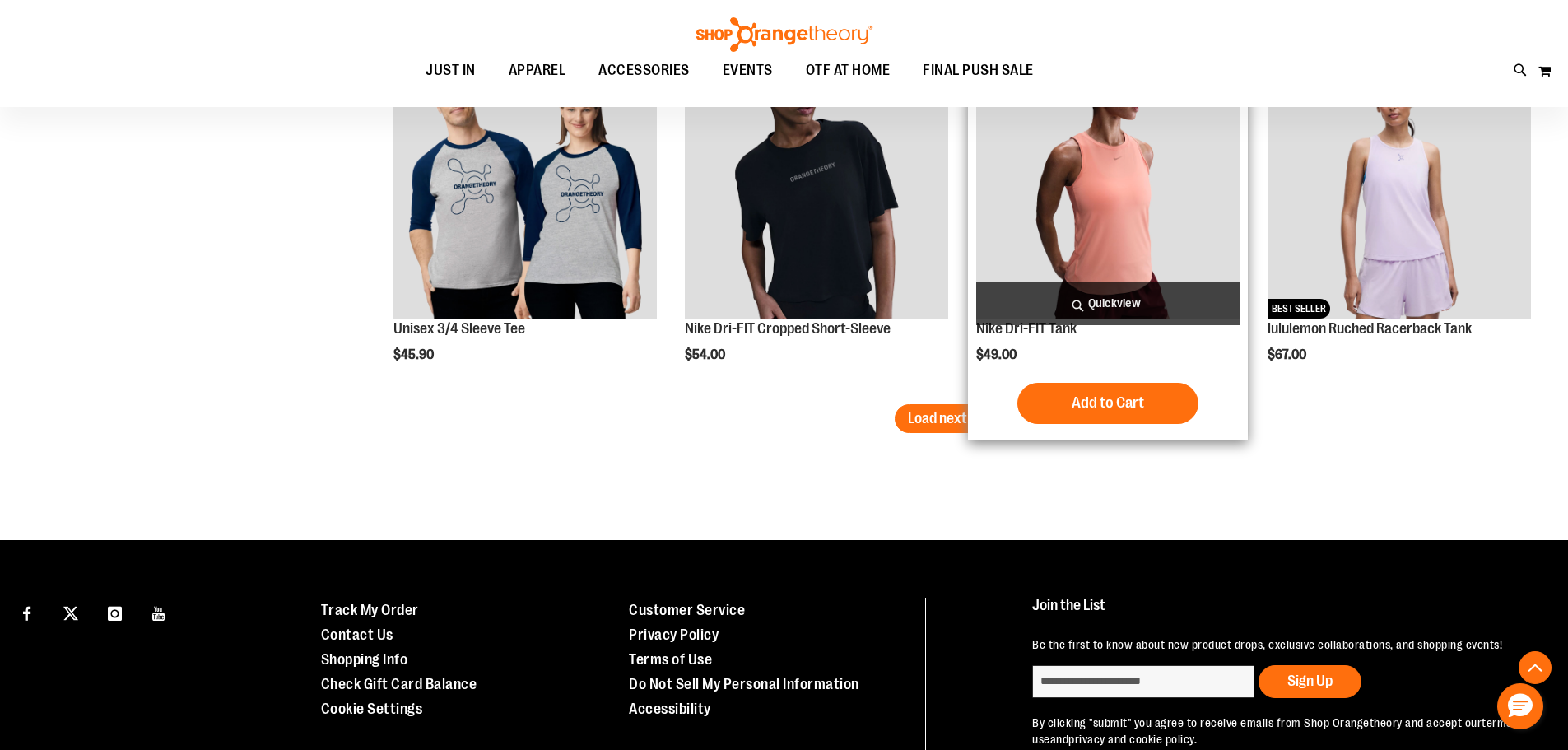
scroll to position [8443, 0]
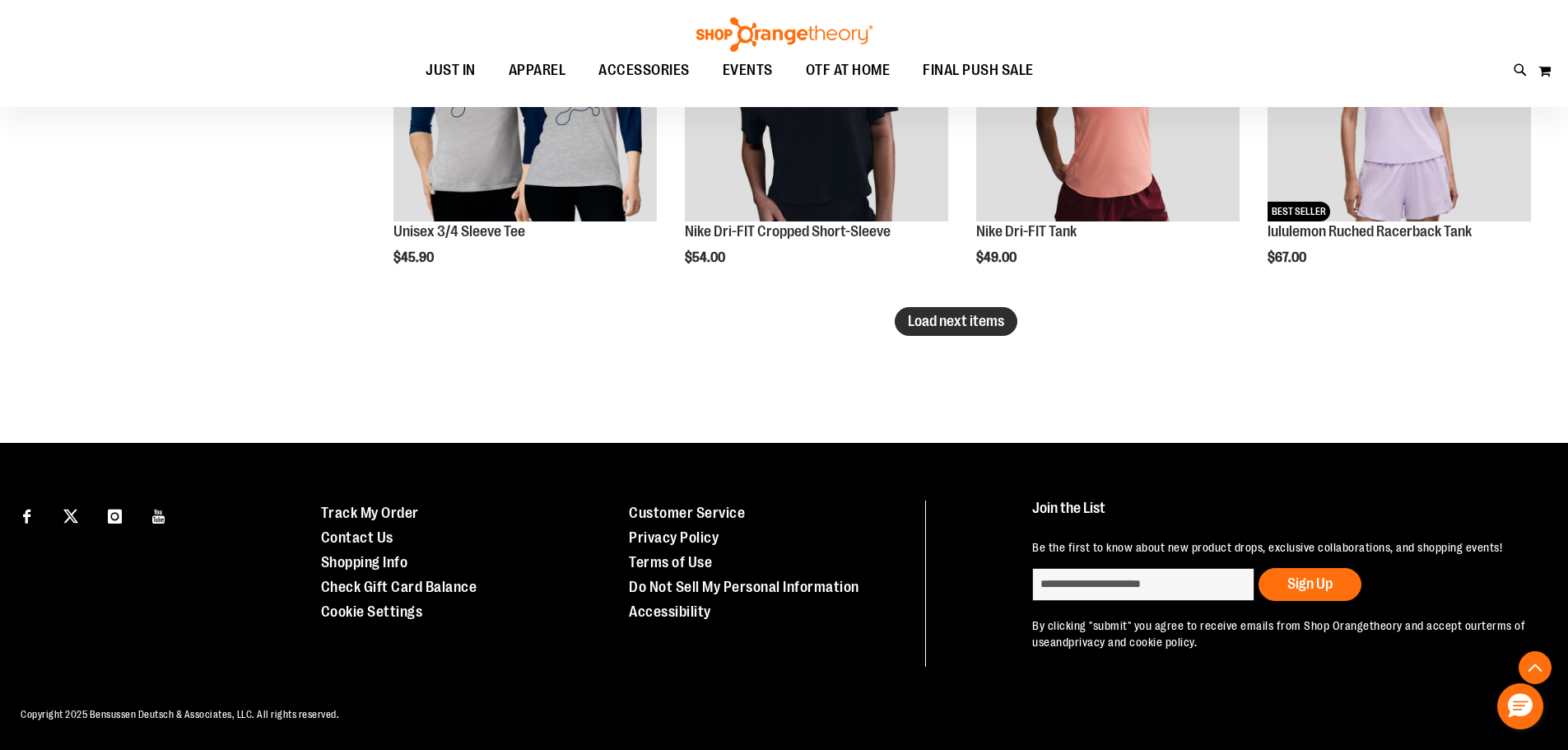
click at [944, 316] on span "Load next items" at bounding box center [956, 320] width 96 height 17
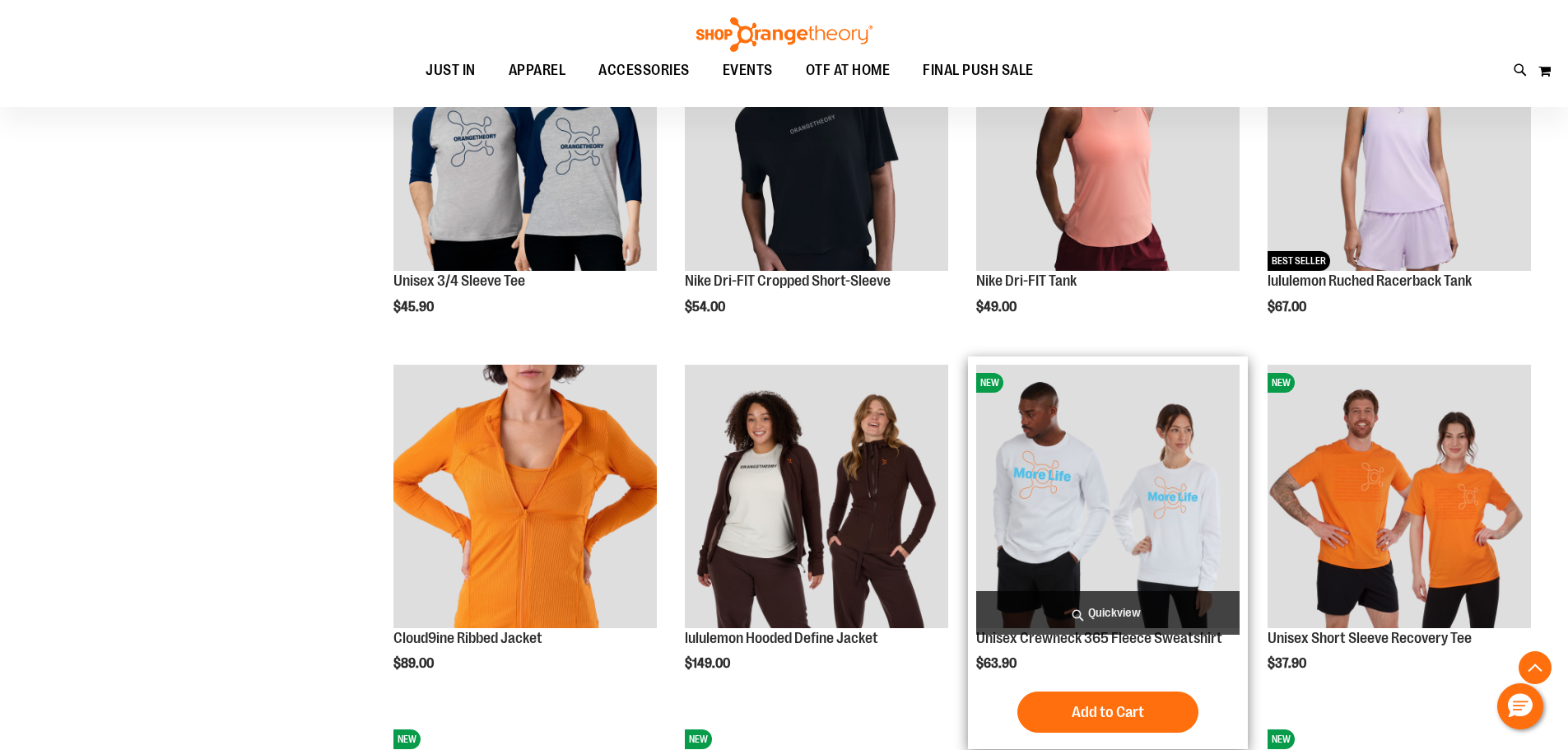
scroll to position [8361, 0]
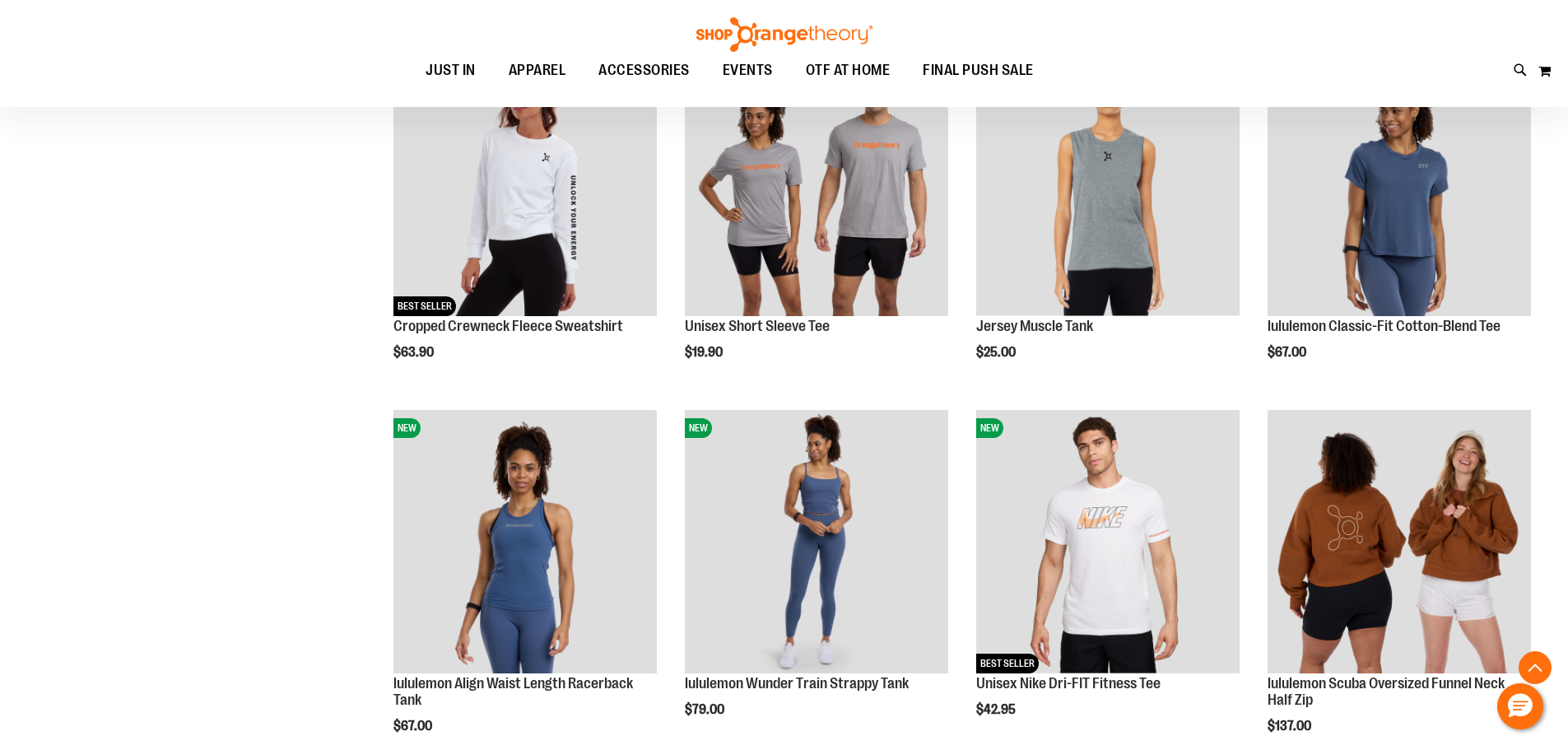
scroll to position [9101, 0]
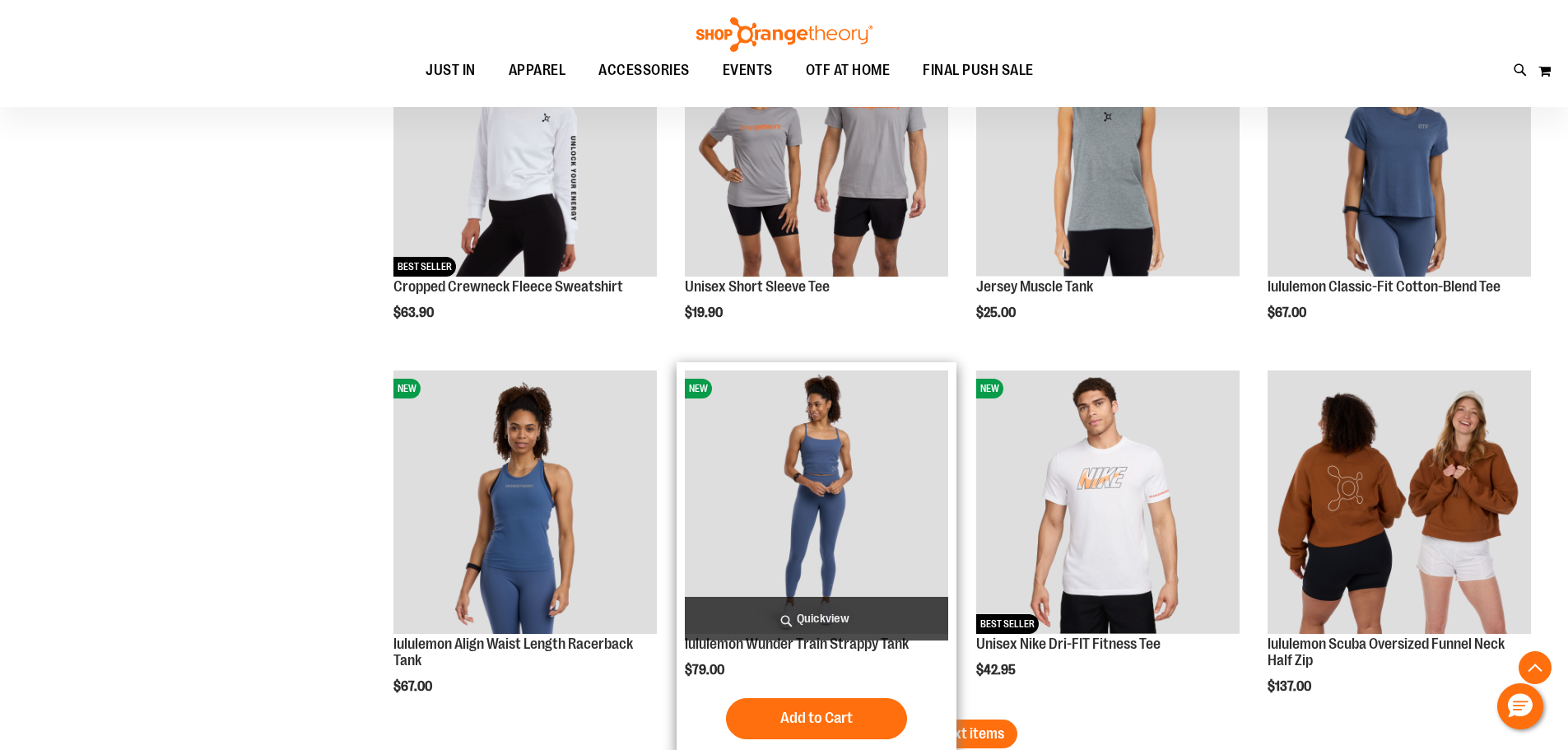
click at [842, 482] on img "product" at bounding box center [817, 502] width 263 height 263
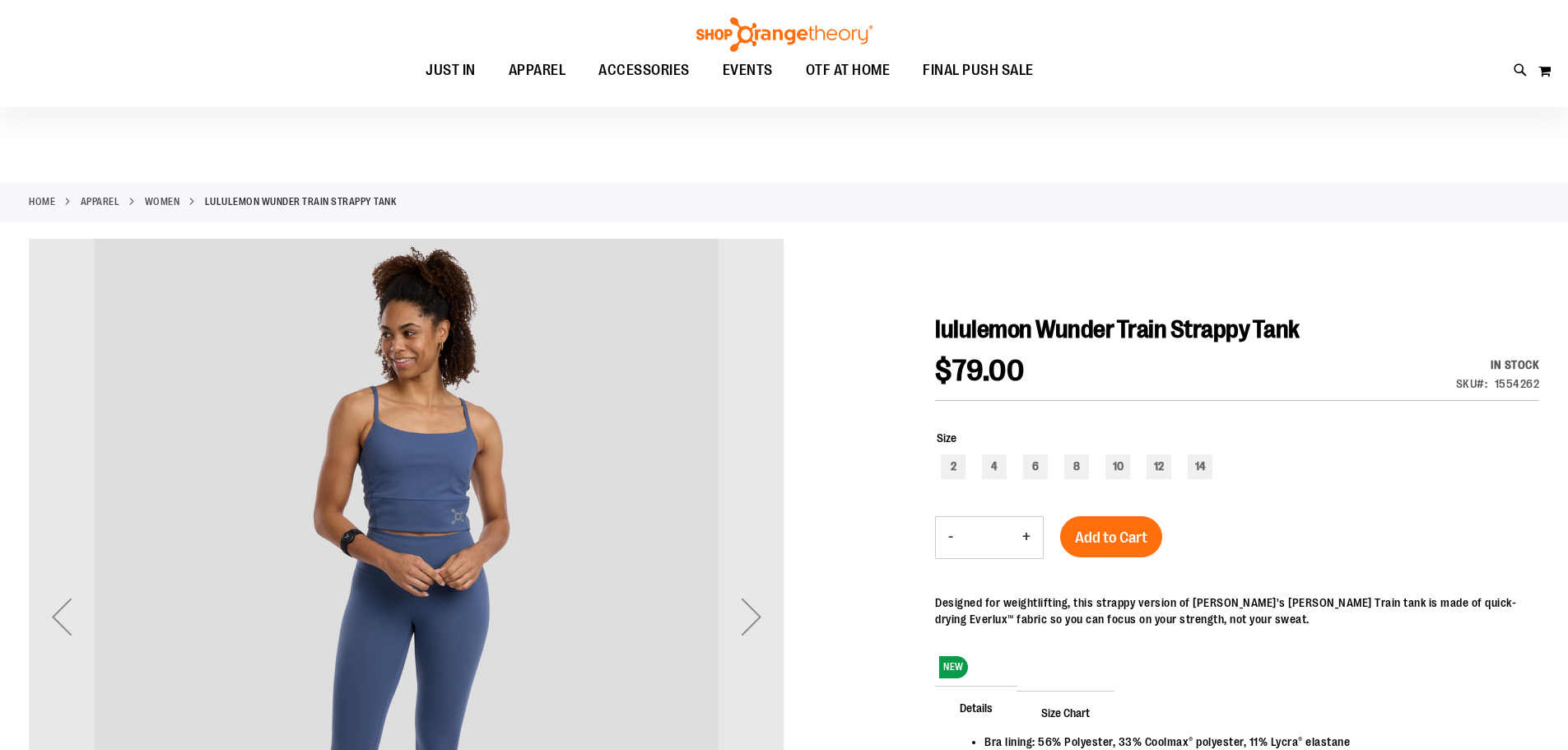
scroll to position [164, 0]
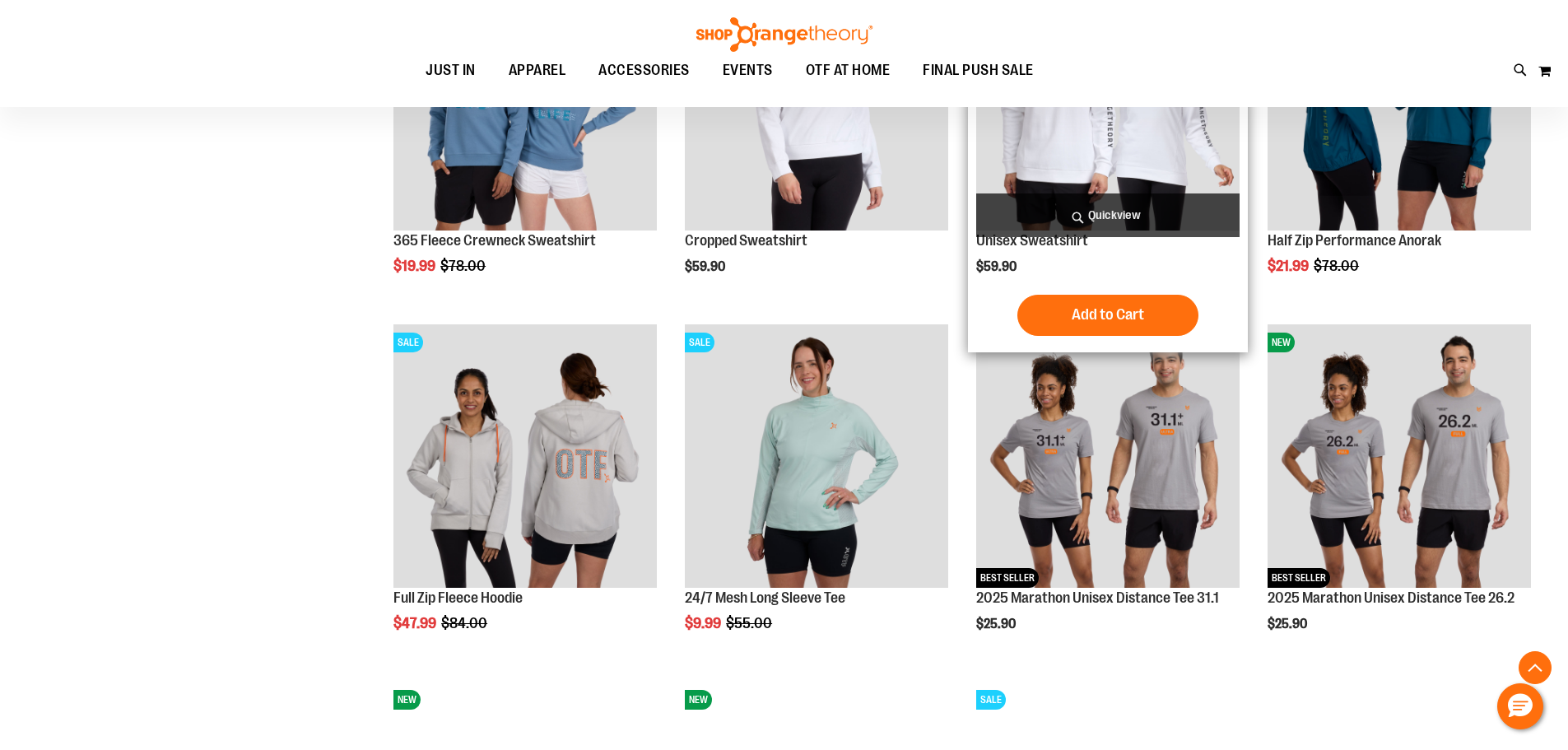
scroll to position [1481, 0]
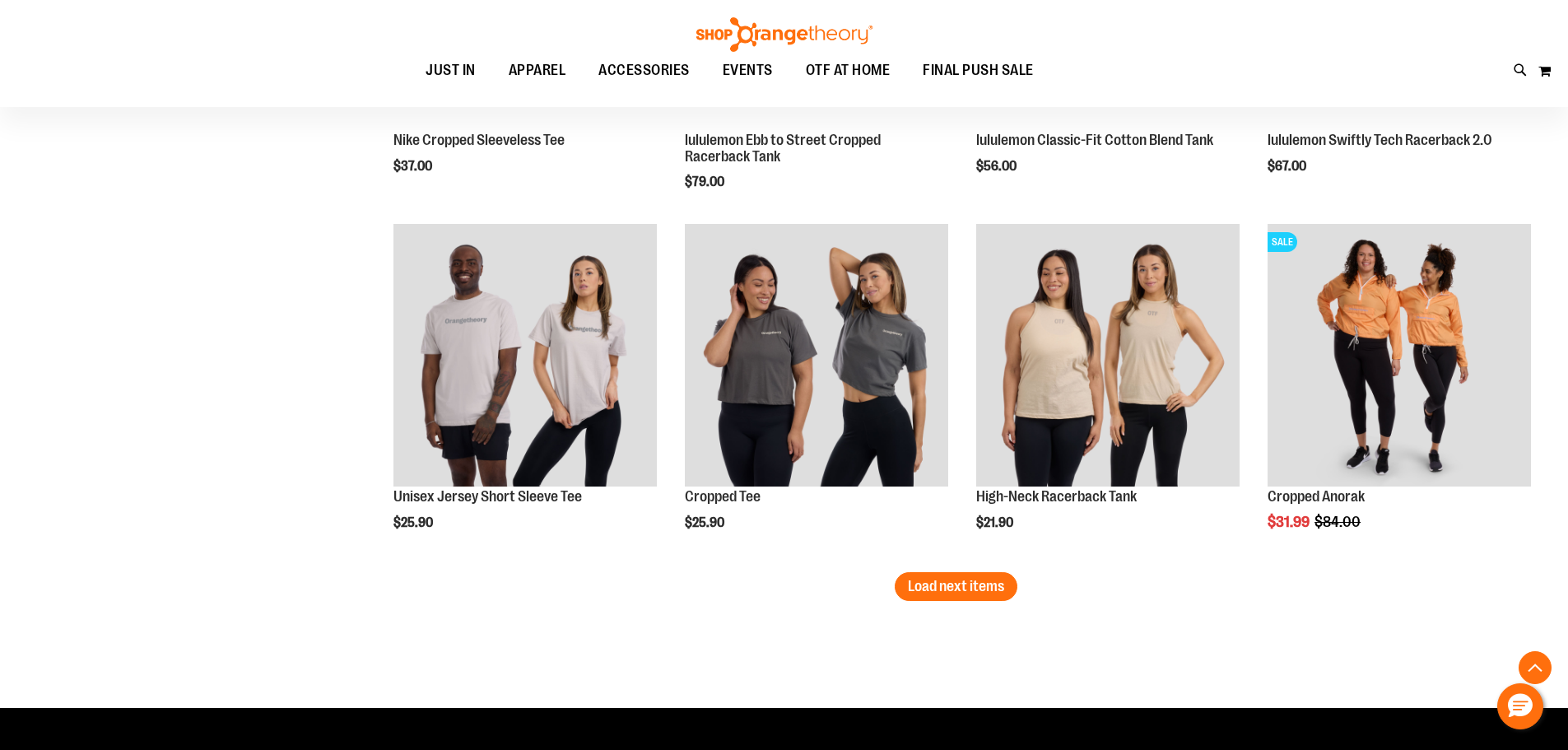
scroll to position [2961, 0]
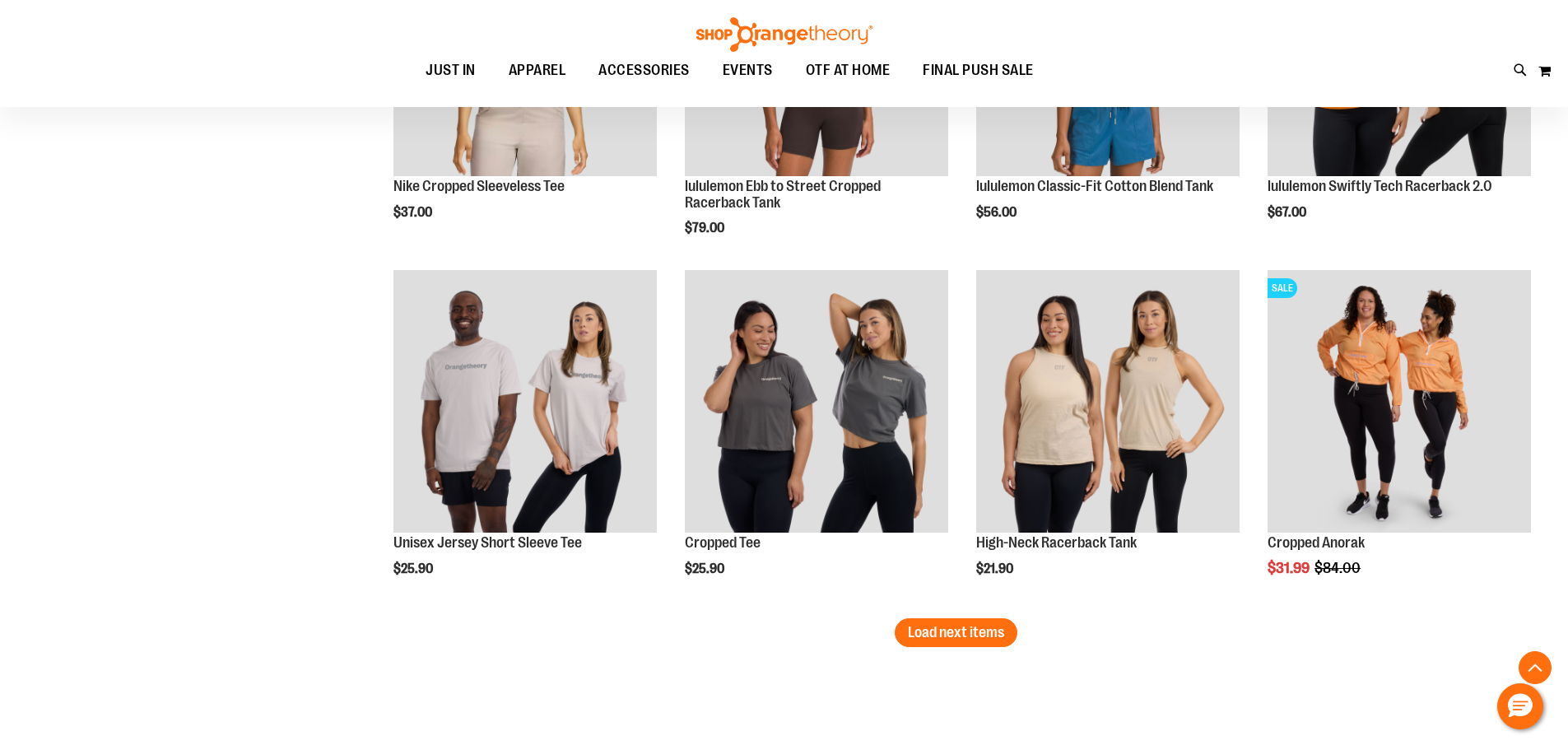
click at [930, 639] on span "Load next items" at bounding box center [956, 631] width 96 height 17
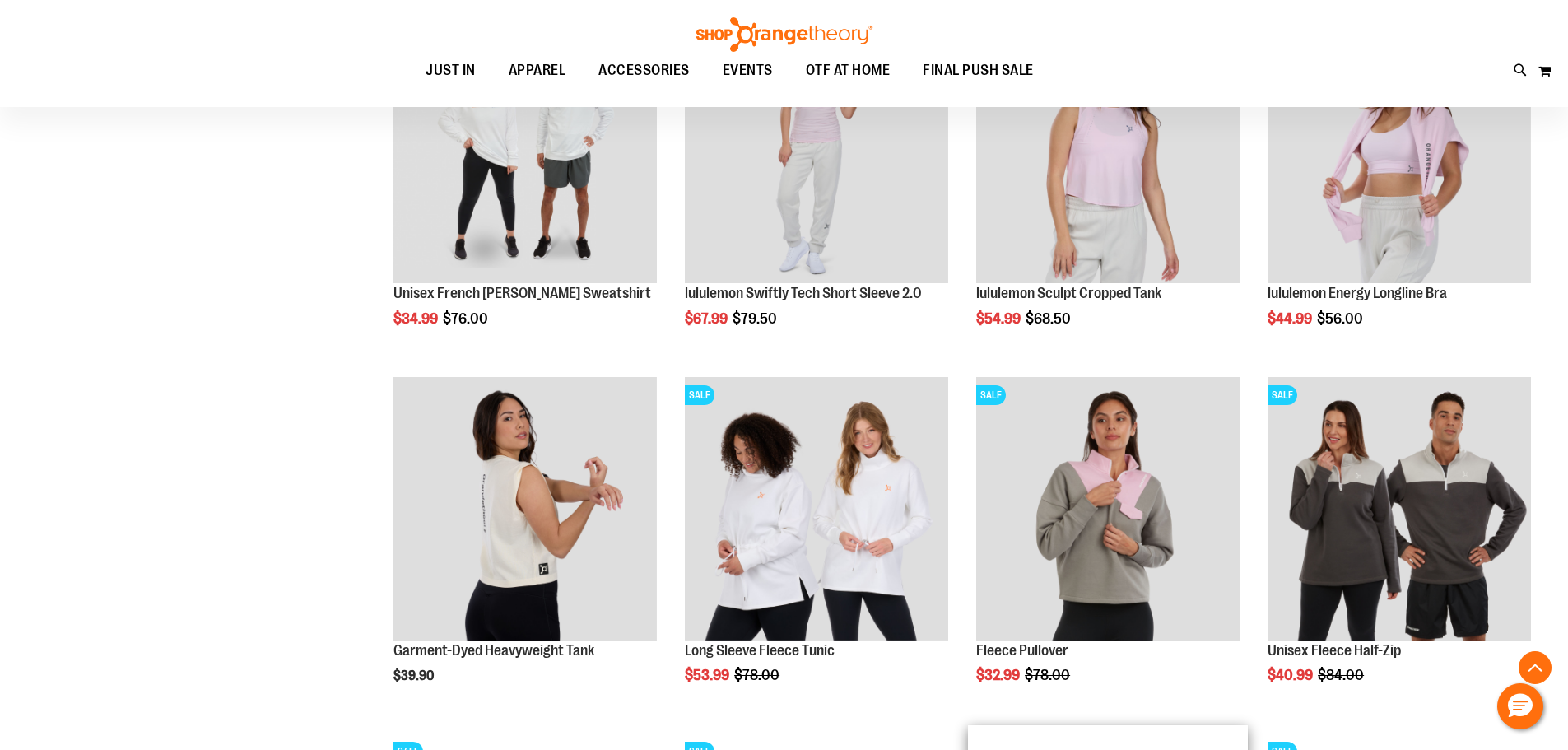
scroll to position [3538, 0]
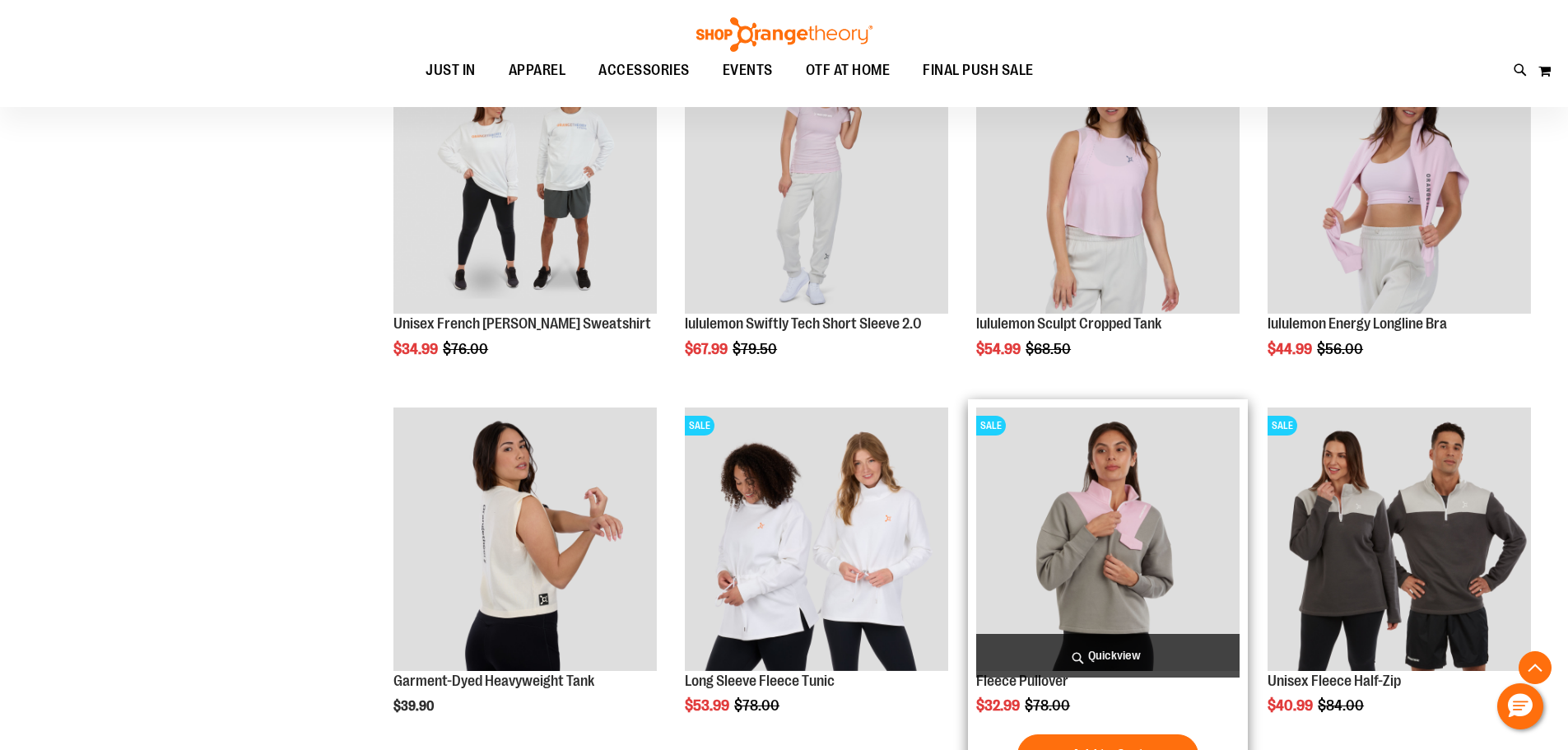
click at [1166, 461] on img "product" at bounding box center [1108, 539] width 263 height 263
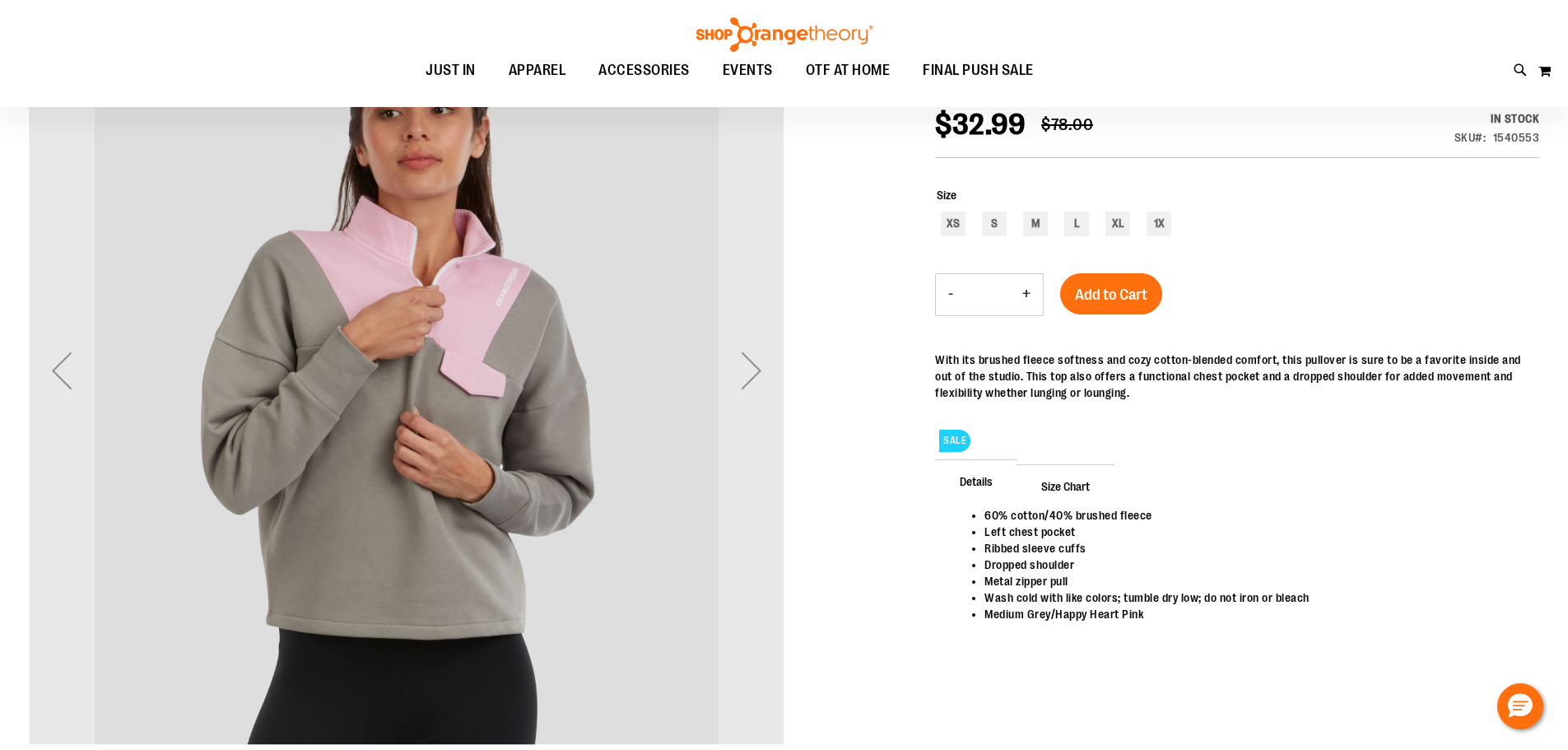
scroll to position [245, 0]
click at [738, 379] on div "Next" at bounding box center [751, 371] width 66 height 66
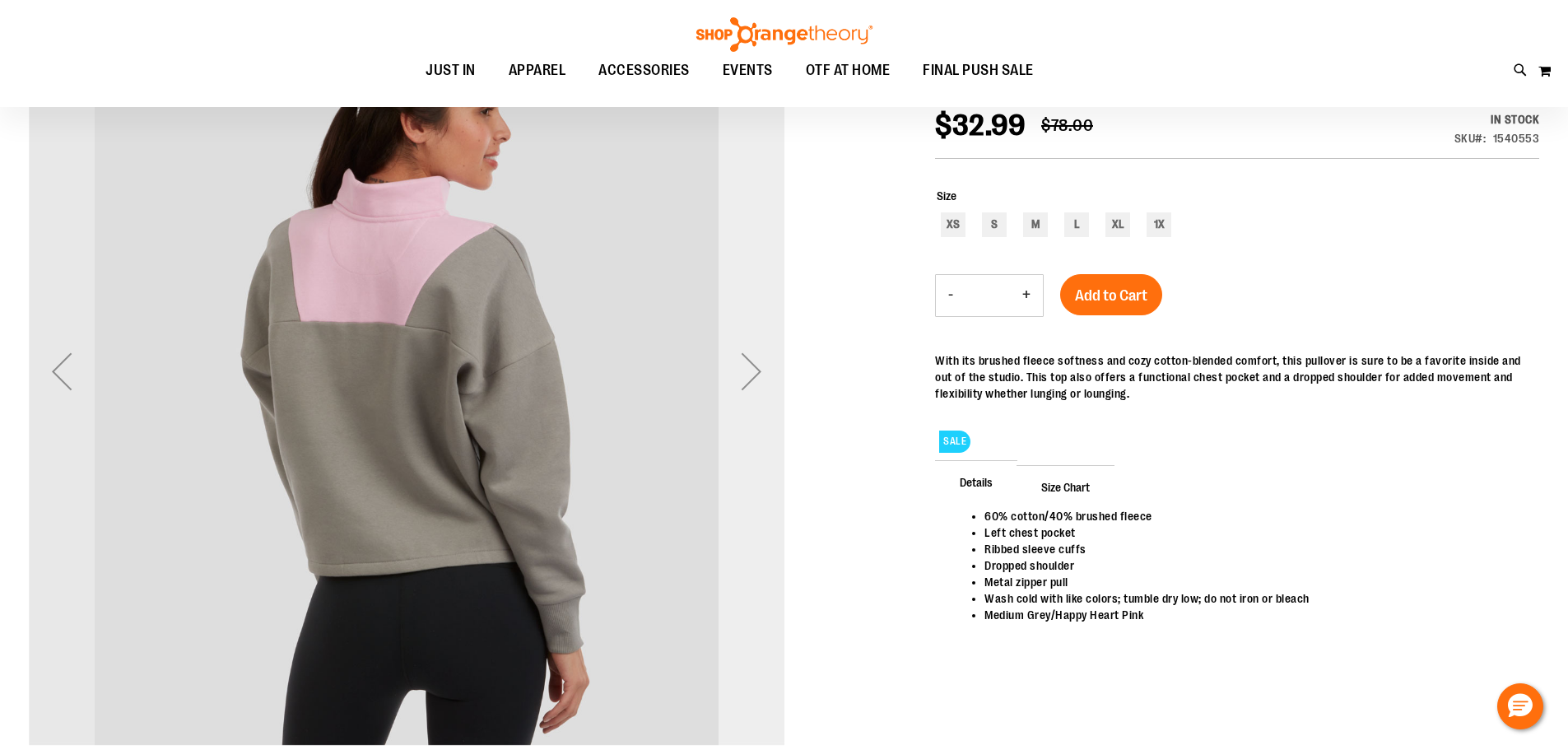
click at [738, 379] on div "Next" at bounding box center [751, 371] width 66 height 66
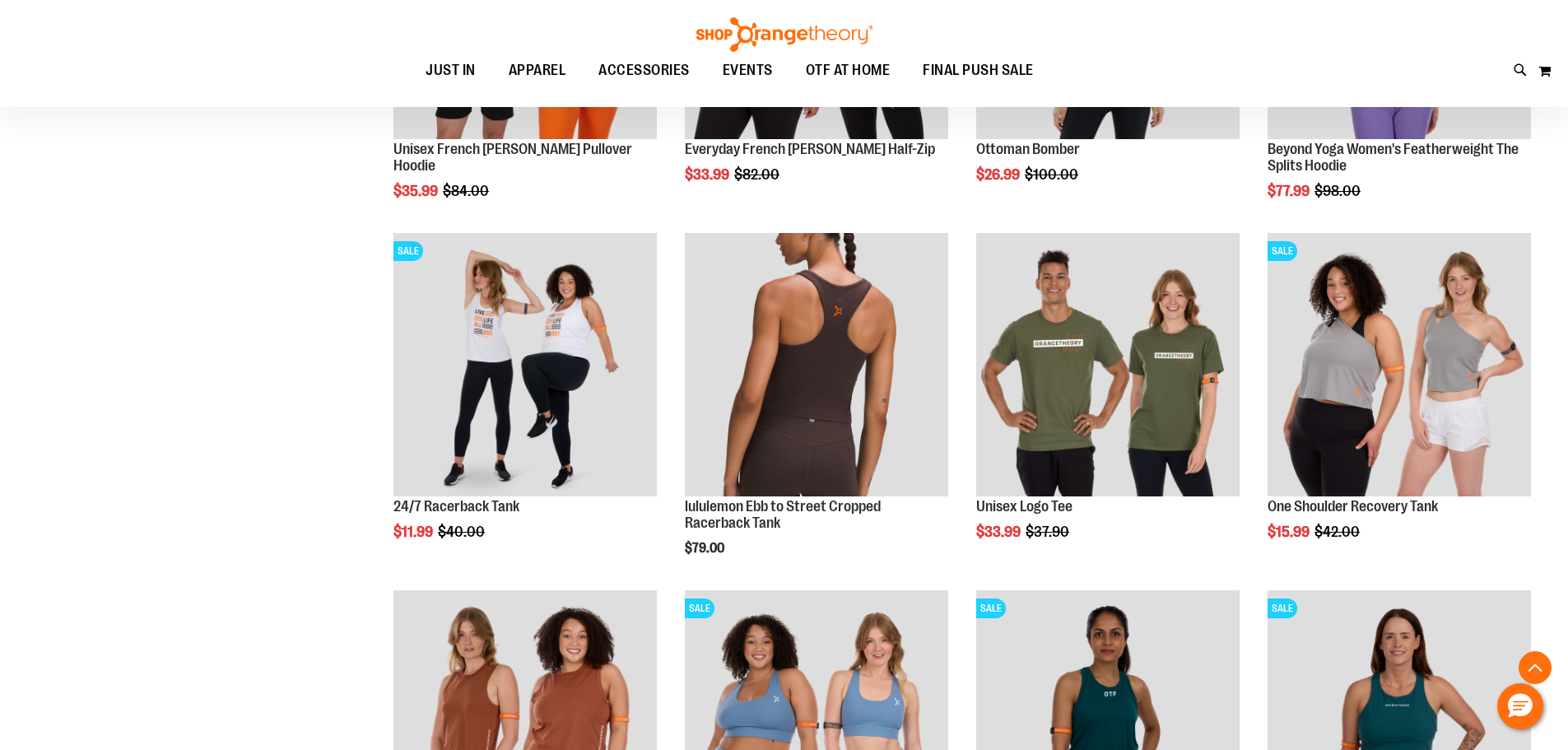
scroll to position [1398, 0]
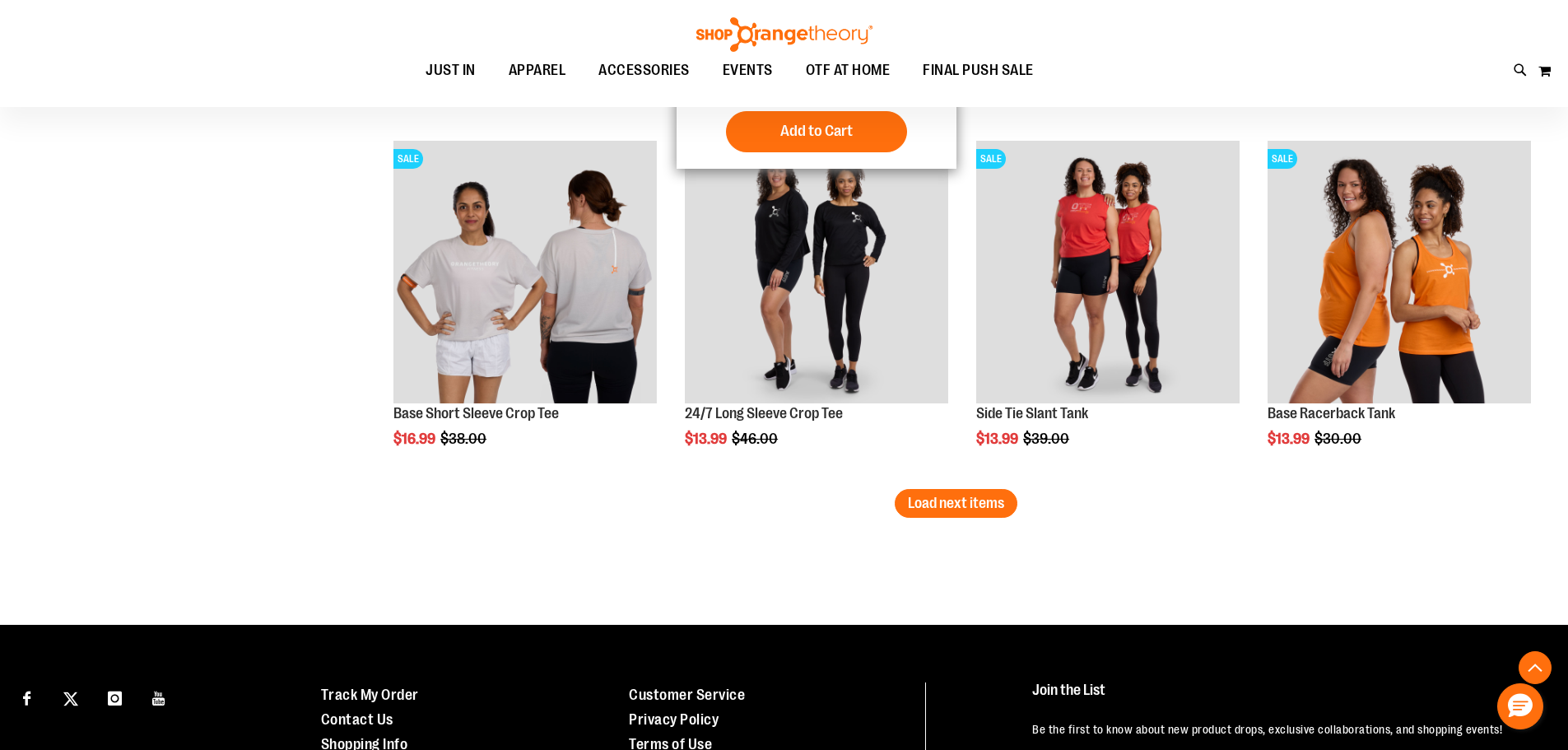
scroll to position [3044, 0]
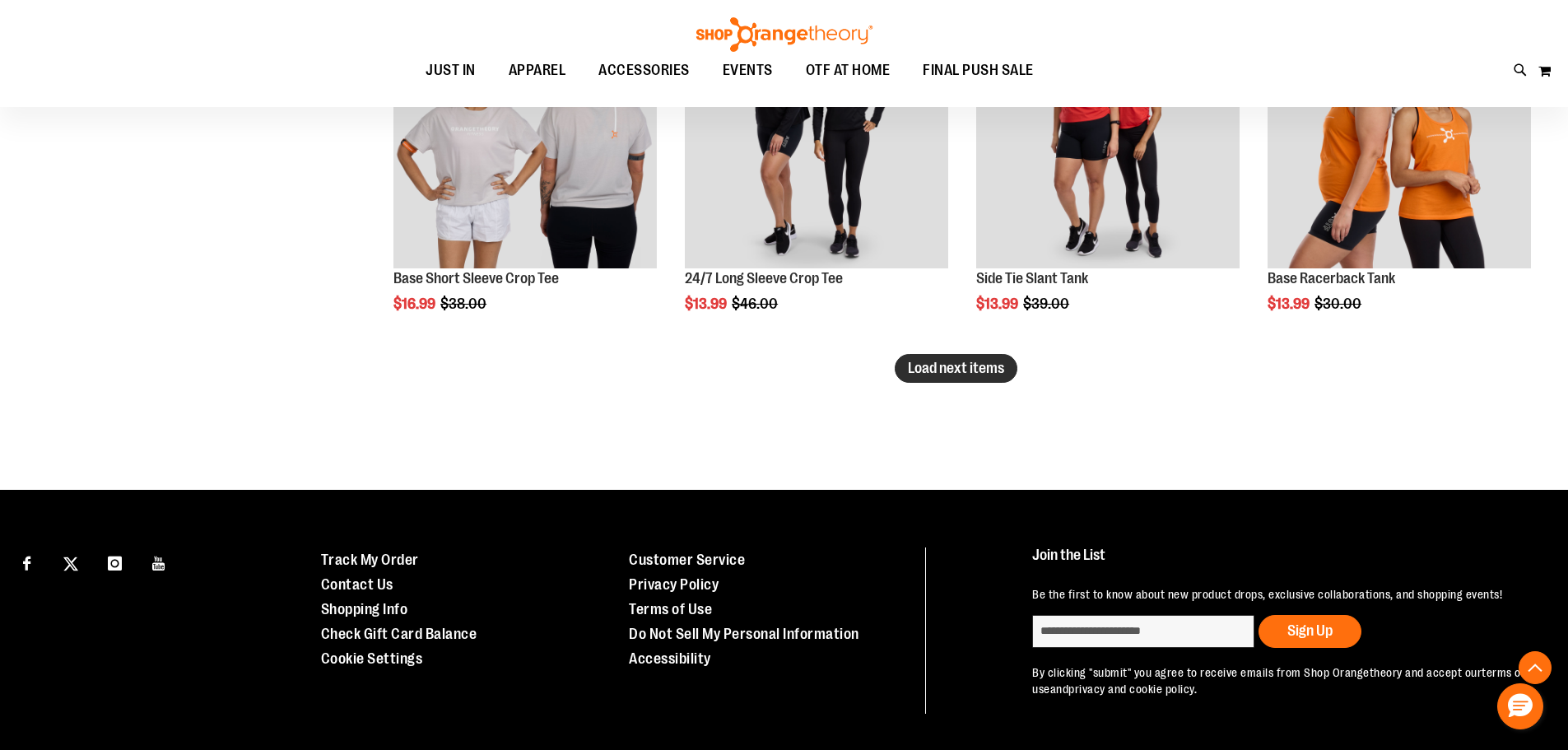
click at [899, 367] on button "Load next items" at bounding box center [956, 368] width 123 height 29
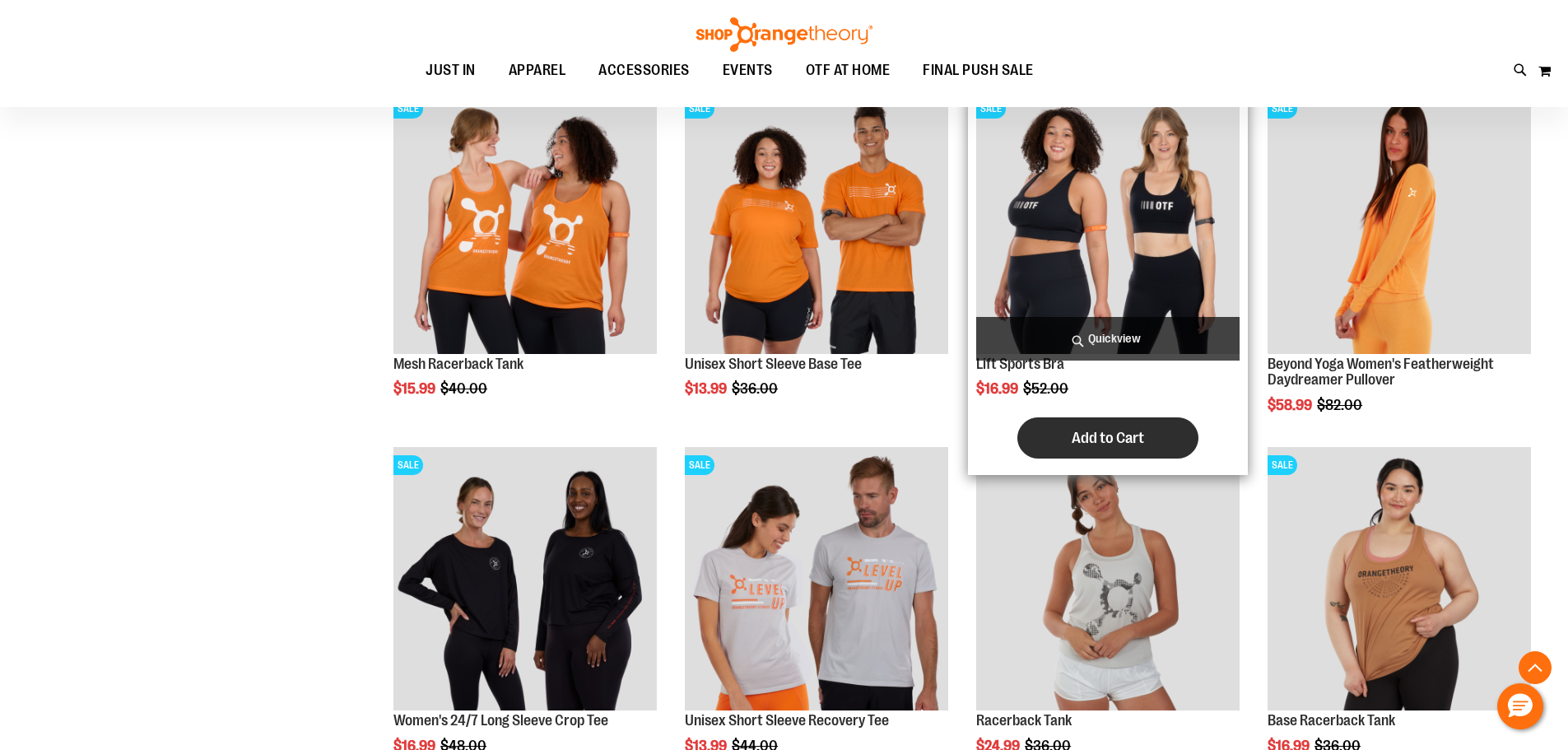
scroll to position [3784, 0]
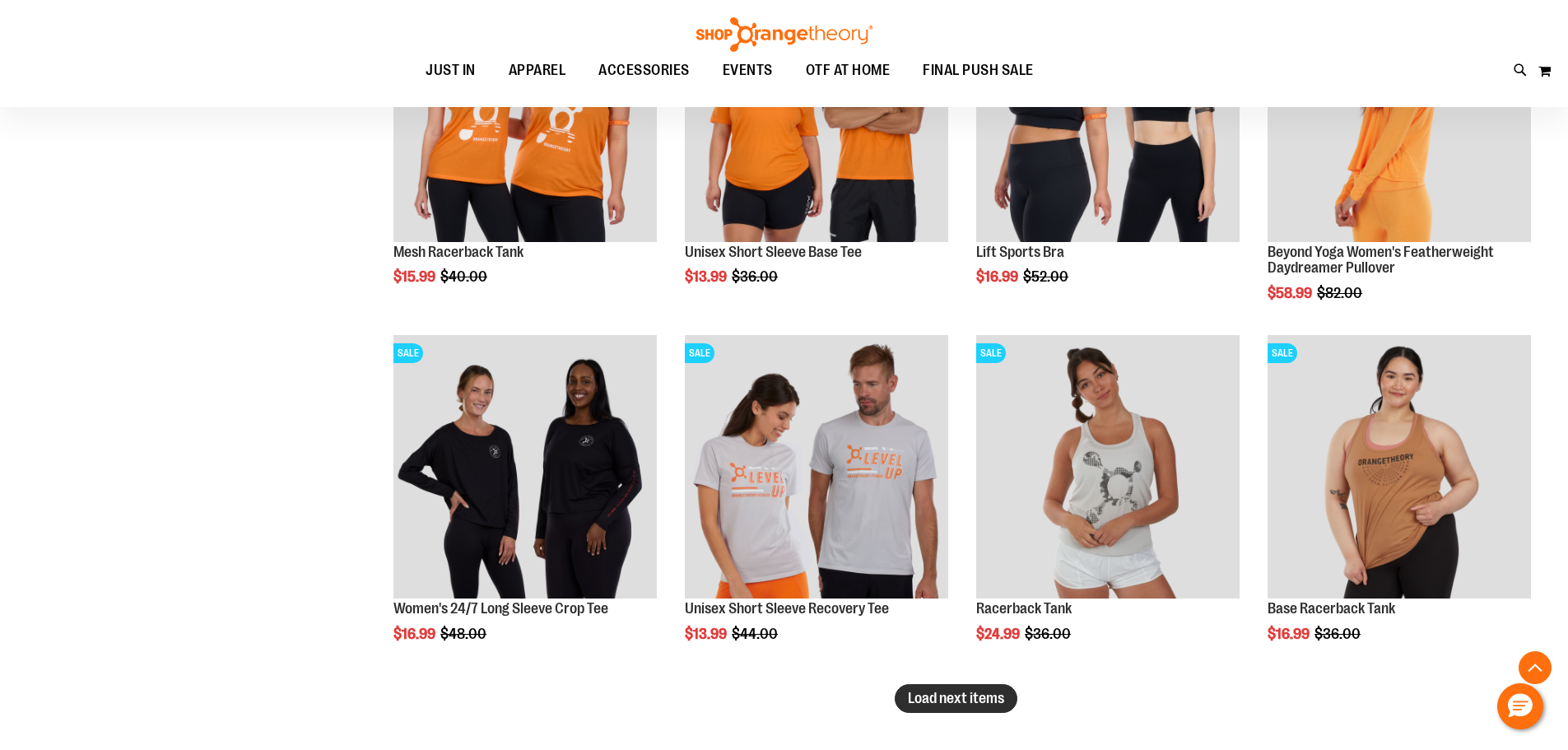
click at [938, 702] on span "Load next items" at bounding box center [956, 697] width 96 height 17
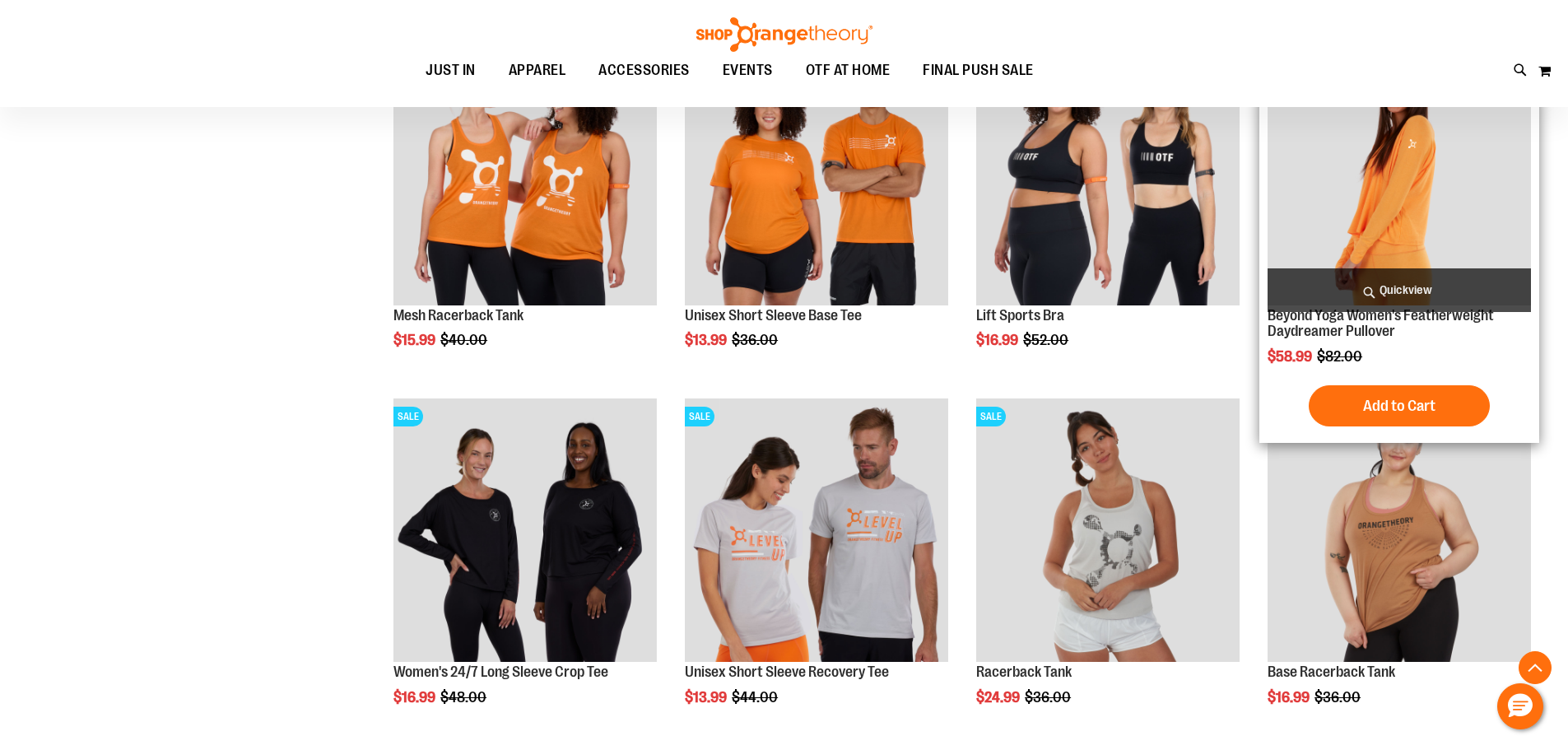
scroll to position [3455, 0]
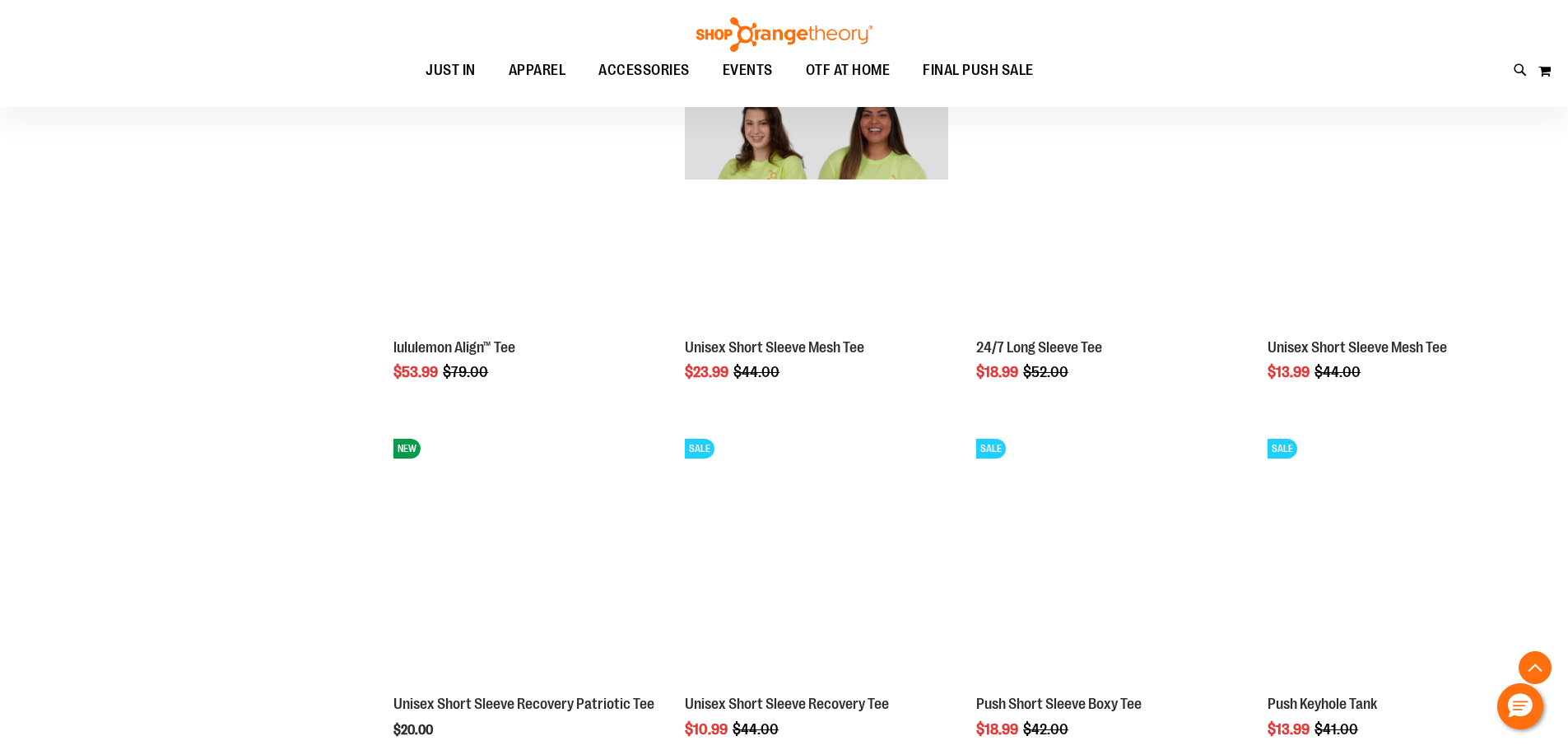
scroll to position [5018, 0]
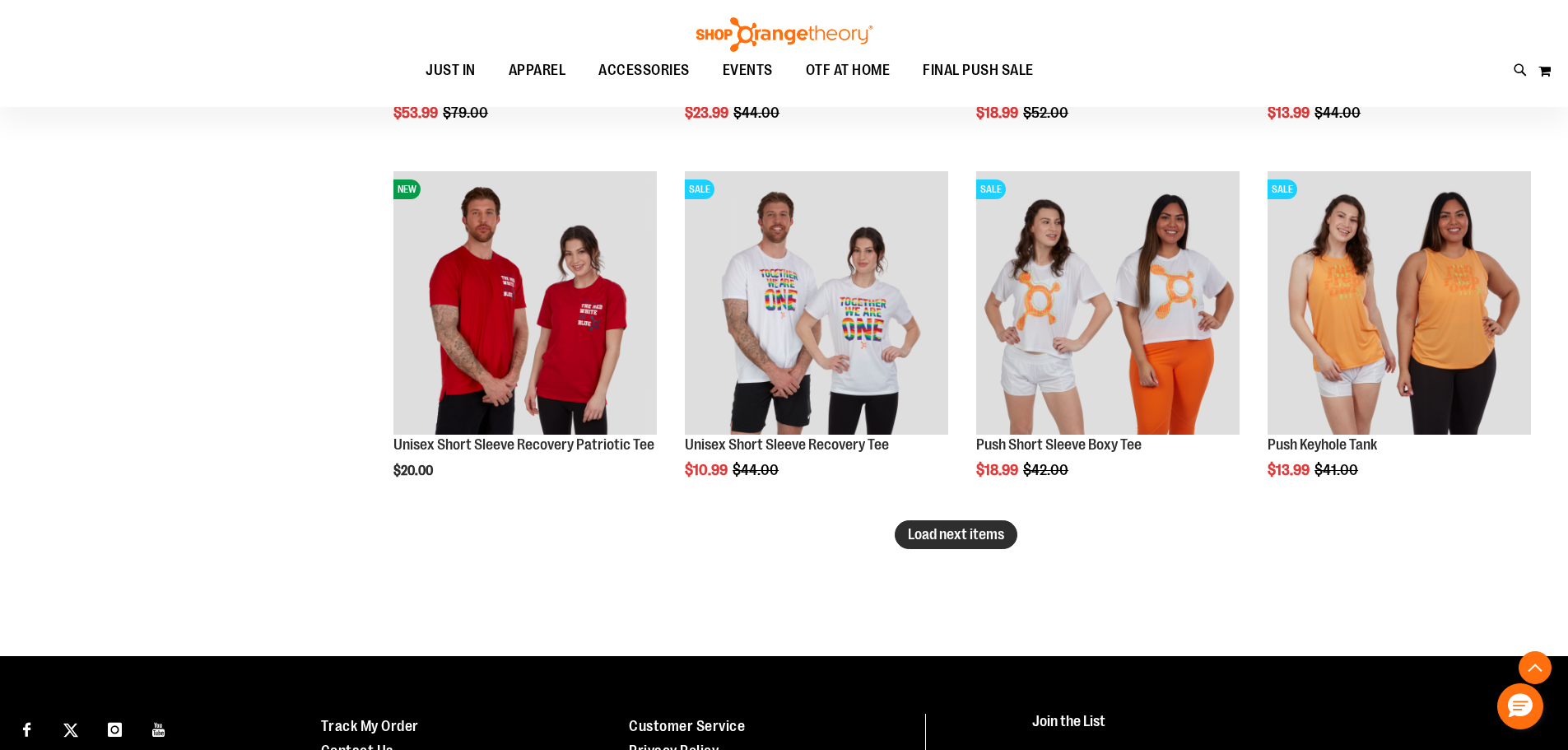
click at [943, 533] on span "Load next items" at bounding box center [956, 534] width 96 height 17
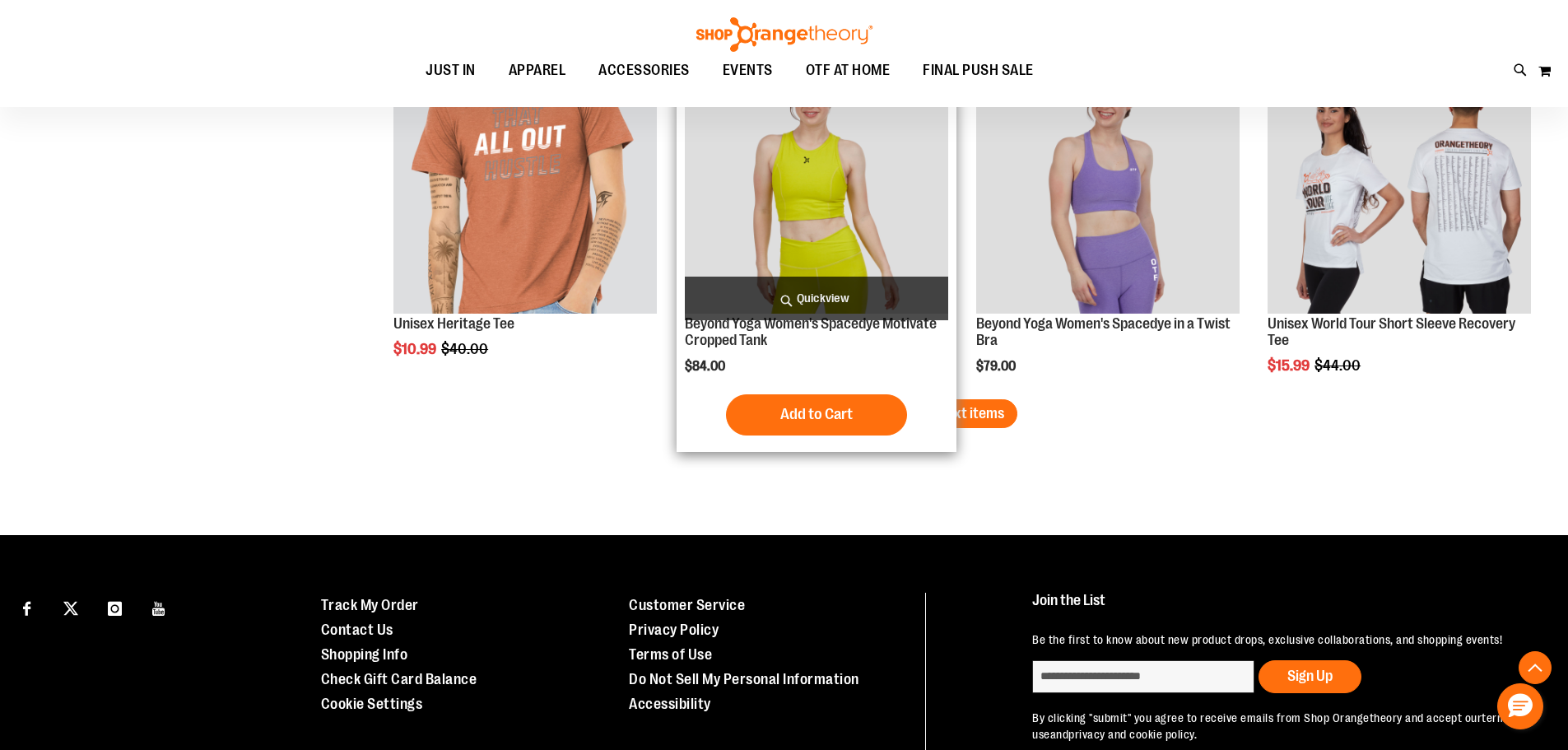
scroll to position [6252, 0]
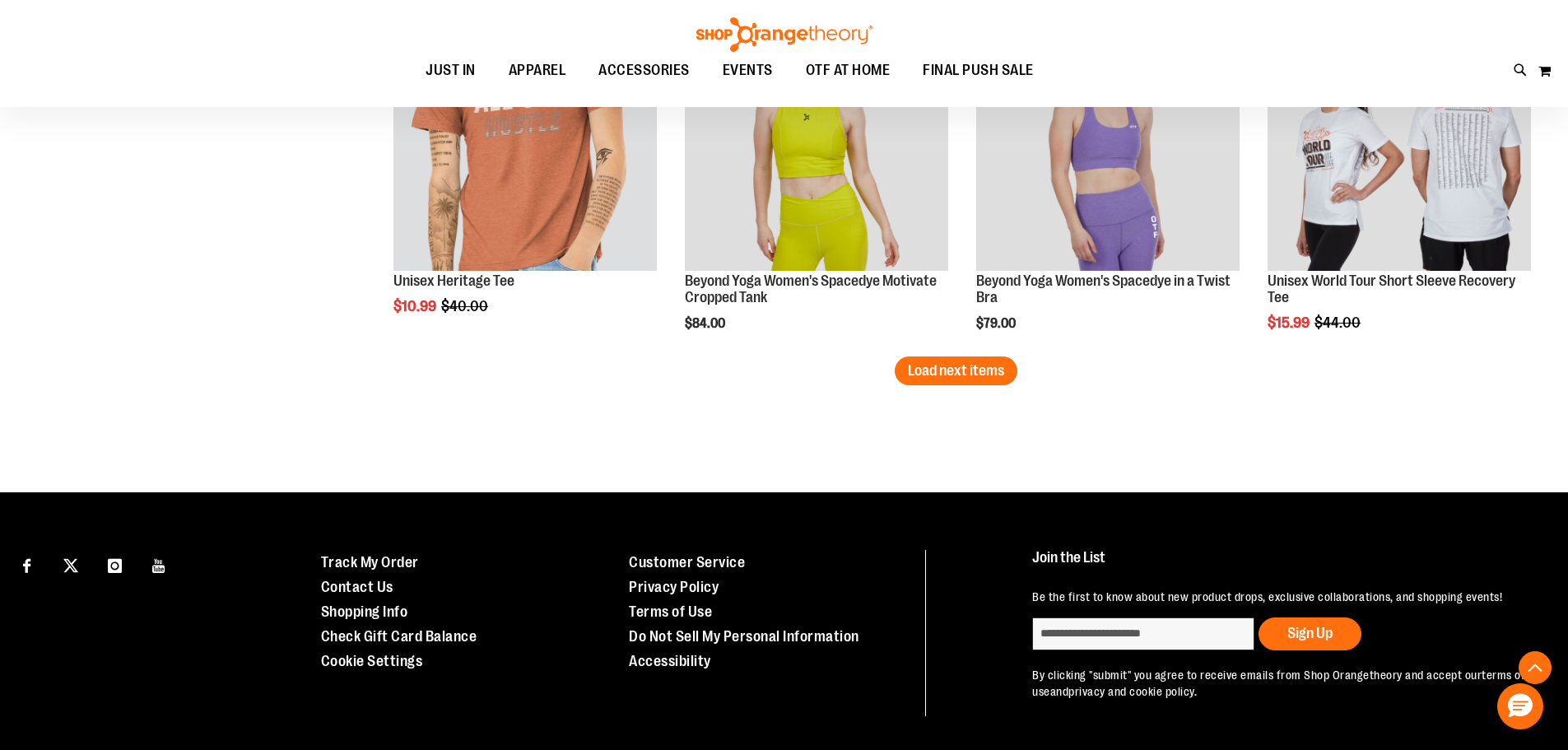
click at [959, 368] on span "Load next items" at bounding box center [956, 370] width 96 height 17
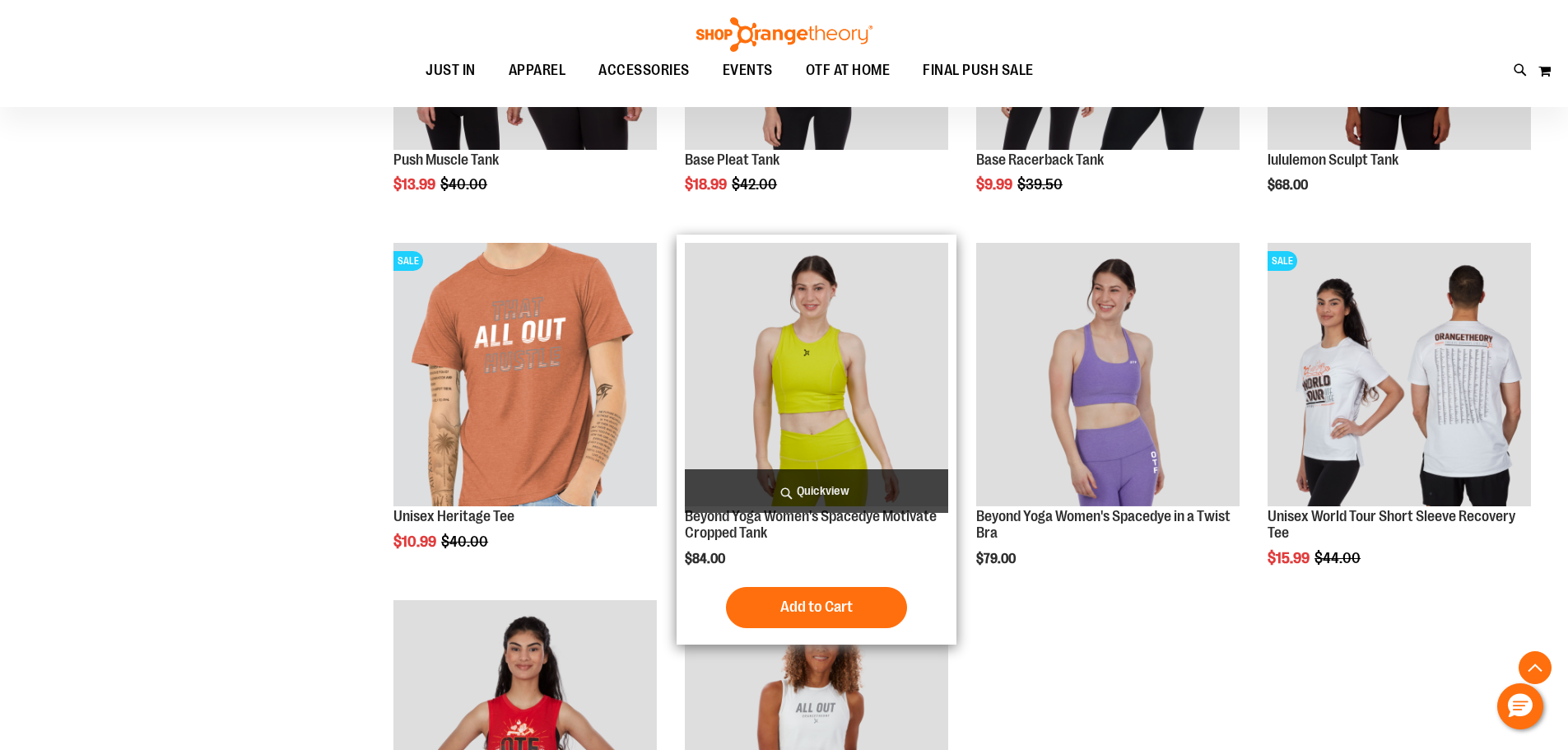
scroll to position [6252, 0]
